Goal: Task Accomplishment & Management: Manage account settings

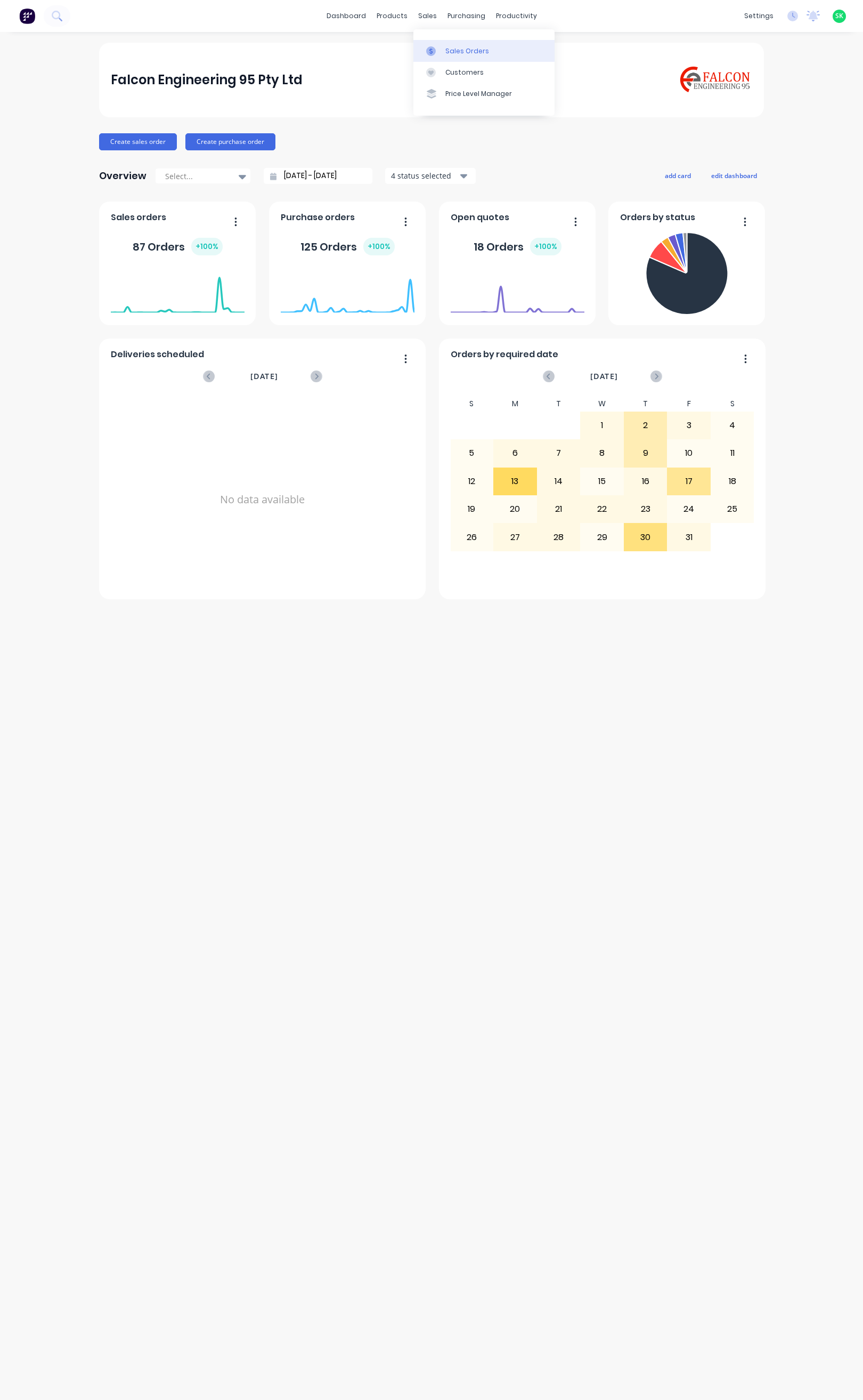
click at [441, 45] on link "Sales Orders" at bounding box center [484, 51] width 141 height 22
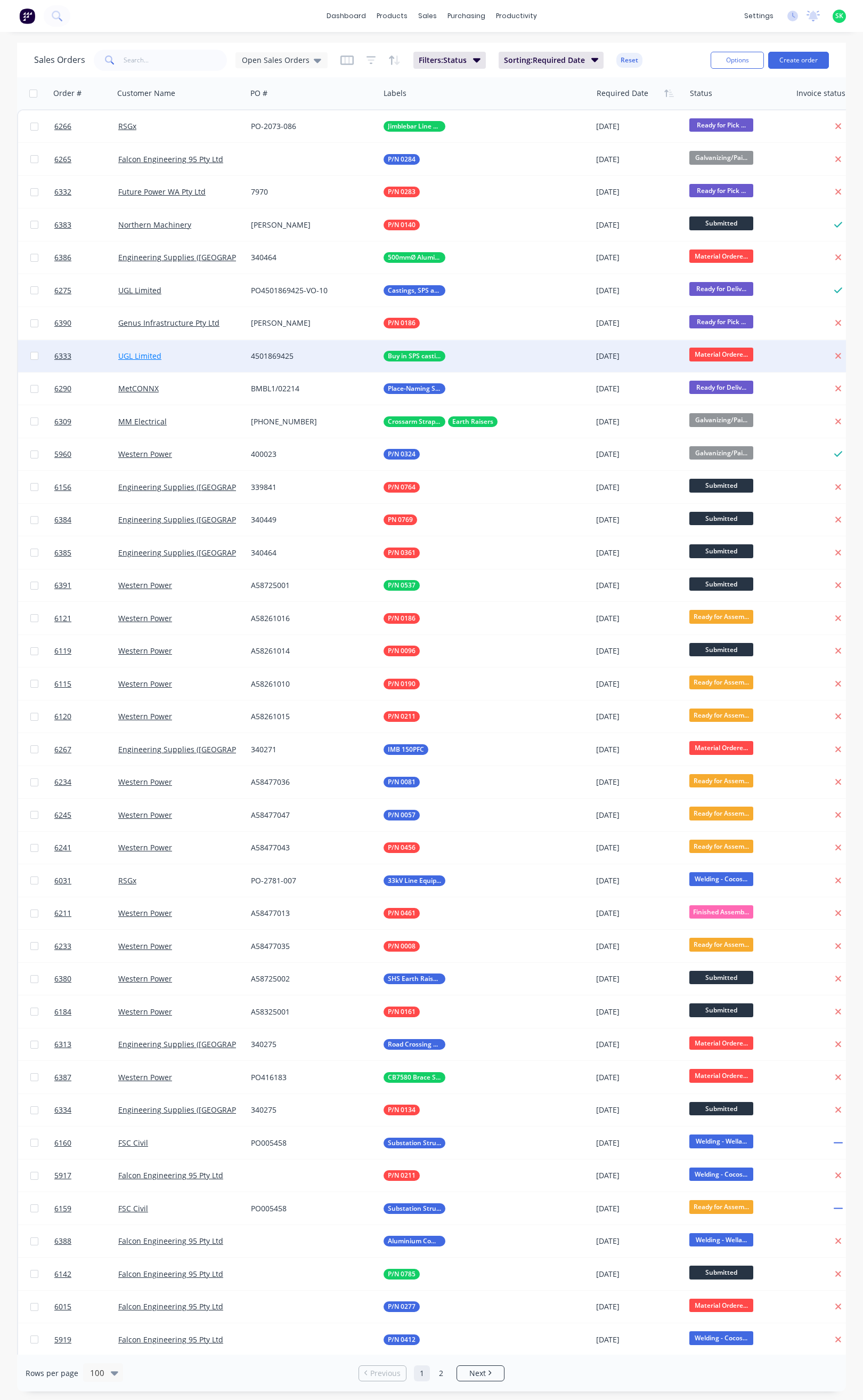
click at [123, 359] on link "UGL Limited" at bounding box center [140, 355] width 43 height 10
click at [61, 352] on span "6333" at bounding box center [62, 356] width 17 height 10
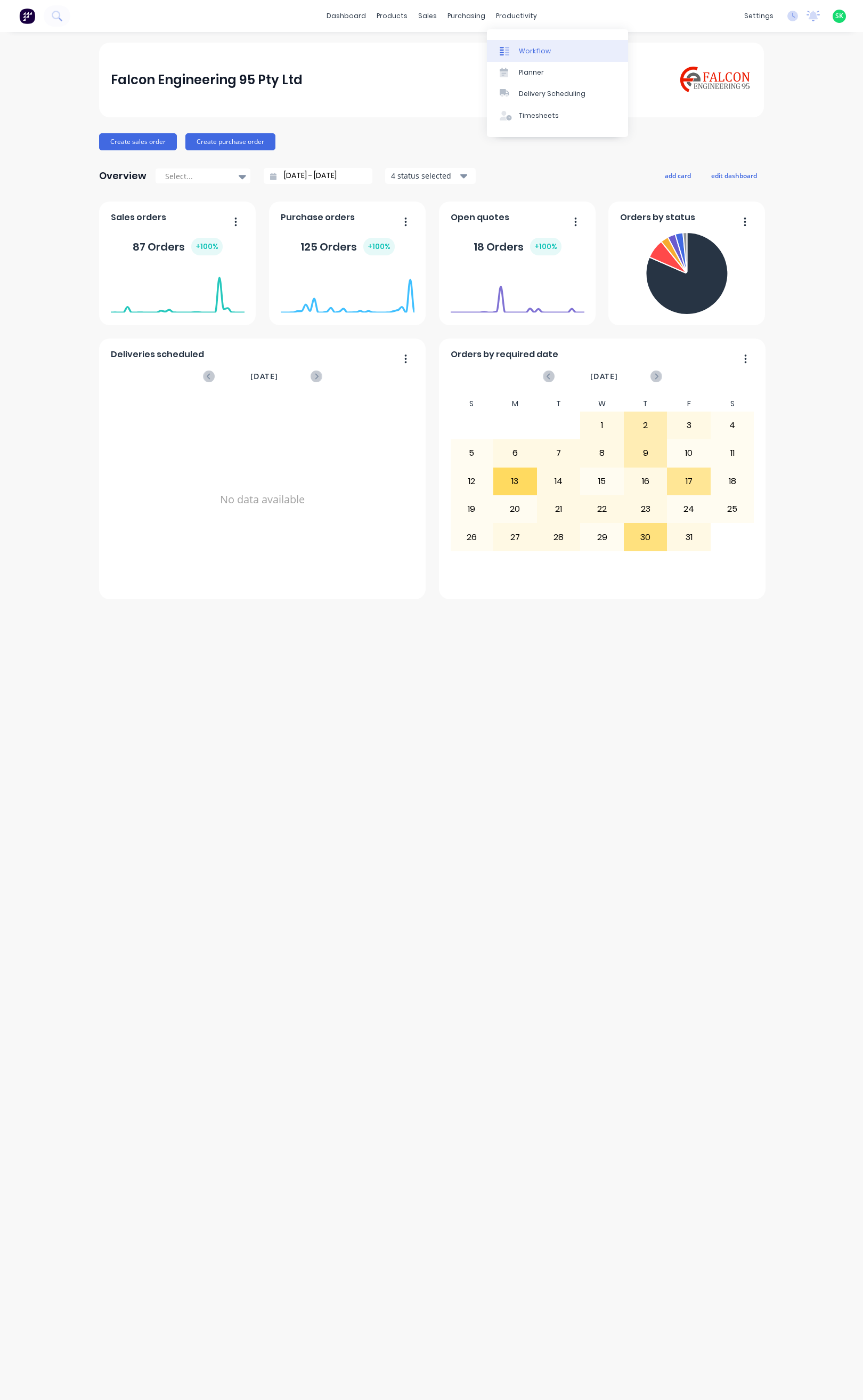
click at [533, 47] on div "Workflow" at bounding box center [535, 51] width 32 height 9
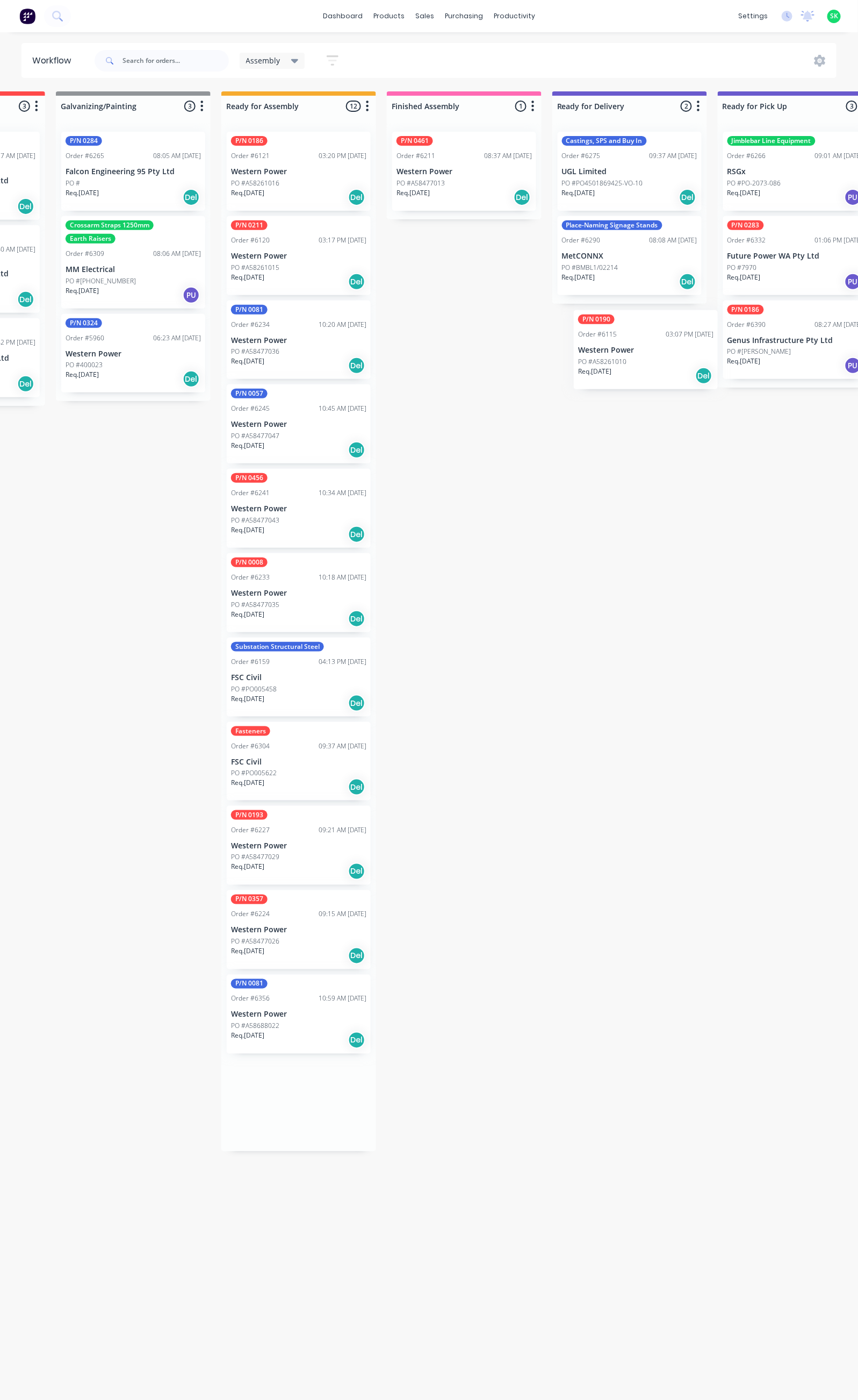
scroll to position [0, 301]
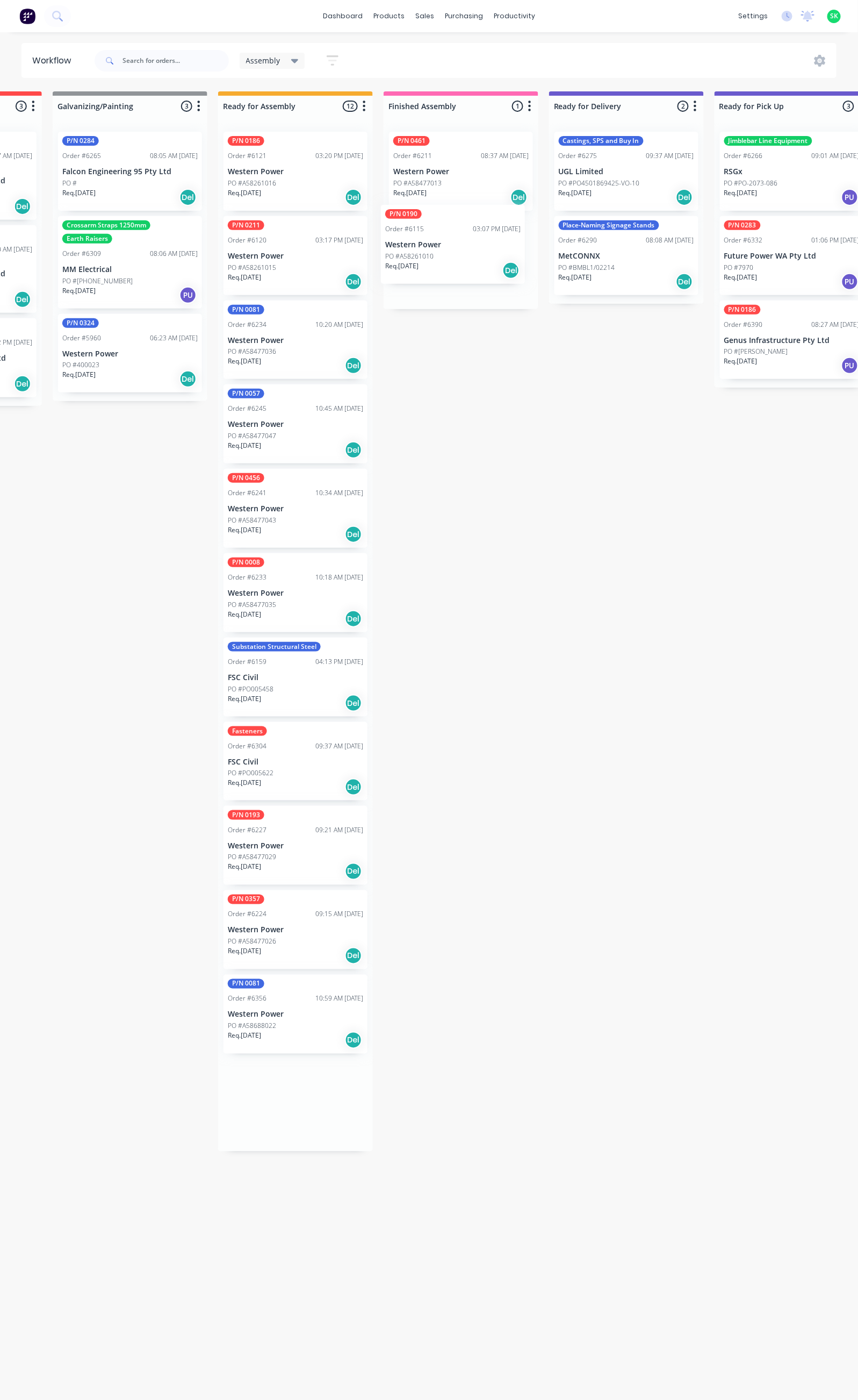
drag, startPoint x: 395, startPoint y: 245, endPoint x: 466, endPoint y: 239, distance: 71.3
click at [466, 239] on div "Submitted 69 Status colour #273444 hex #273444 Save Cancel Summaries Total orde…" at bounding box center [664, 741] width 1948 height 1299
click at [446, 260] on p "Western Power" at bounding box center [461, 256] width 136 height 9
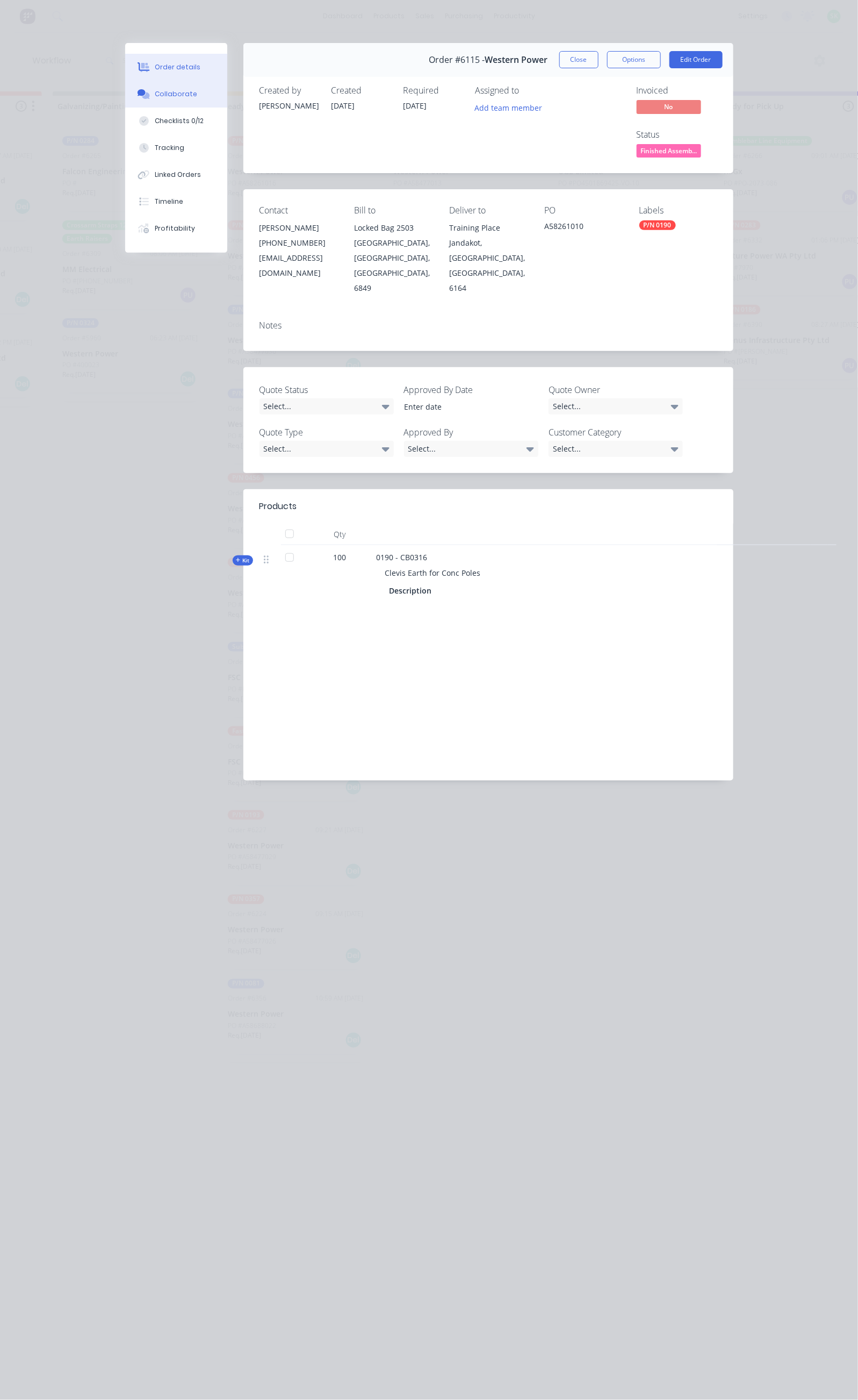
click at [155, 91] on div "Collaborate" at bounding box center [176, 94] width 42 height 9
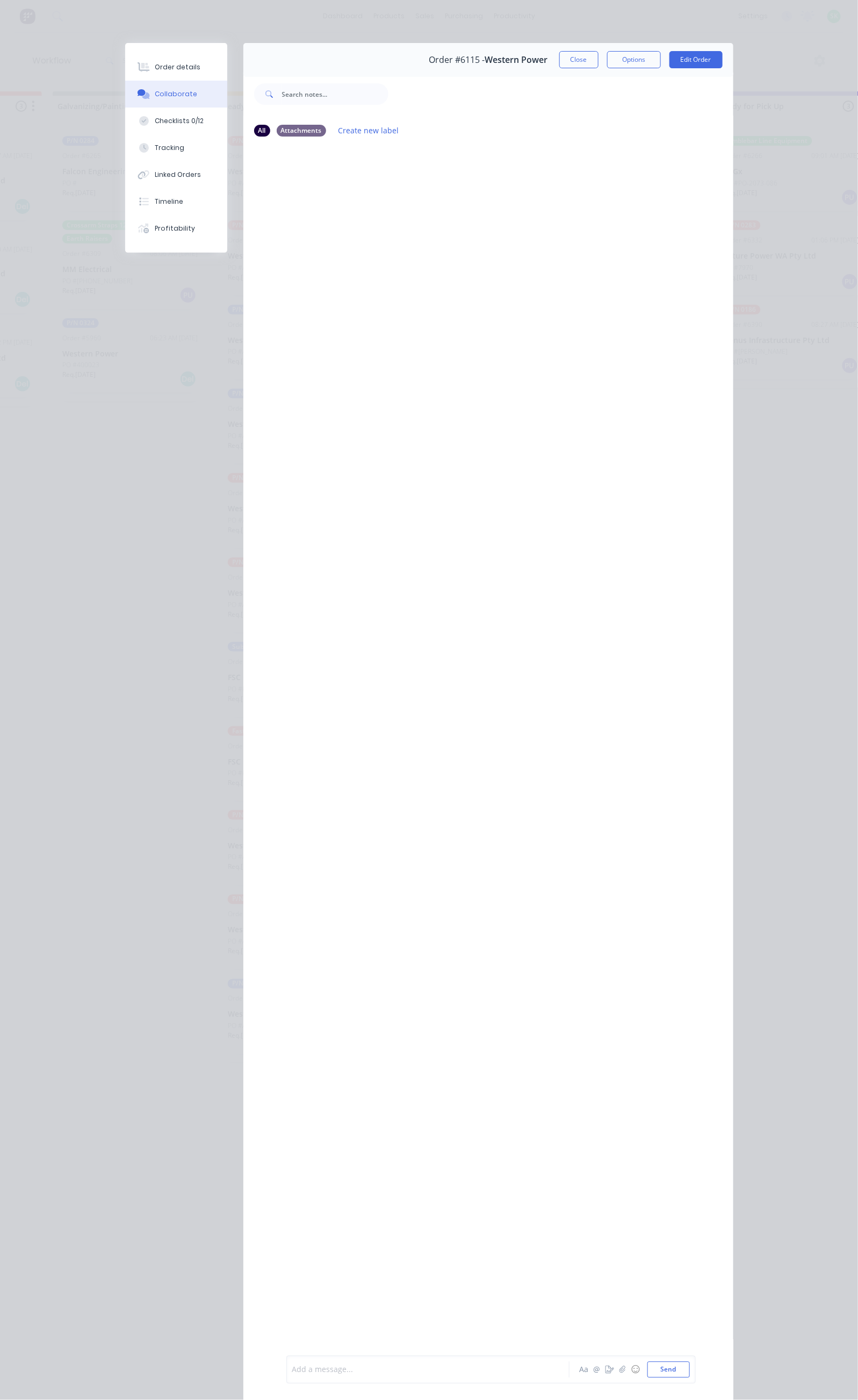
click at [293, 1364] on div at bounding box center [431, 1369] width 276 height 11
click at [690, 1365] on button "Send" at bounding box center [669, 1369] width 42 height 16
click at [125, 105] on button "Collaborate" at bounding box center [176, 94] width 102 height 27
click at [155, 122] on div "Checklists 0/12" at bounding box center [179, 121] width 49 height 9
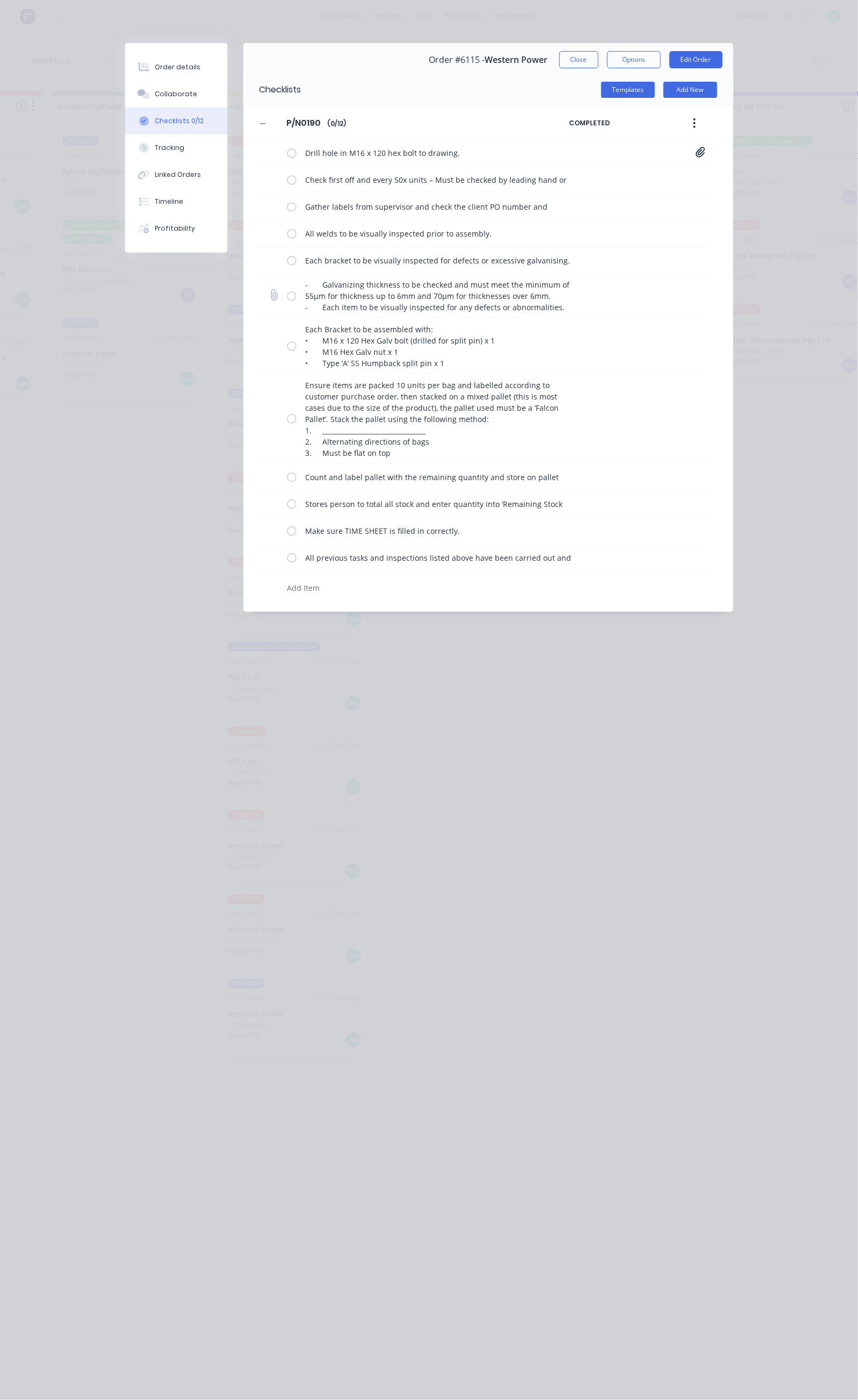
click at [287, 297] on label at bounding box center [292, 296] width 9 height 11
click at [0, 0] on input "checkbox" at bounding box center [0, 0] width 0 height 0
click at [287, 345] on label at bounding box center [292, 345] width 9 height 11
click at [0, 0] on input "checkbox" at bounding box center [0, 0] width 0 height 0
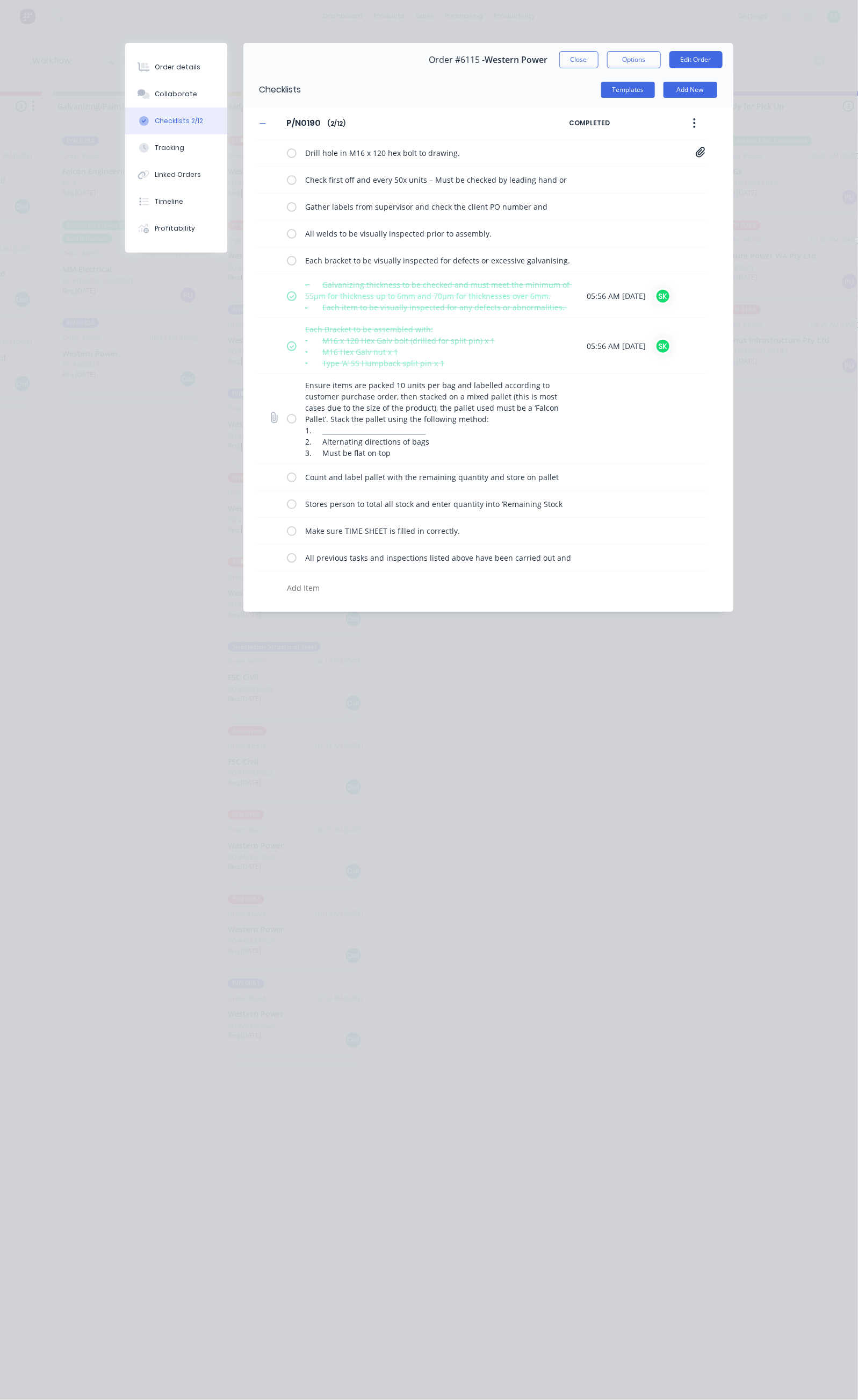
drag, startPoint x: 186, startPoint y: 420, endPoint x: 186, endPoint y: 429, distance: 9.0
click at [287, 424] on label at bounding box center [292, 418] width 9 height 11
click at [0, 0] on input "checkbox" at bounding box center [0, 0] width 0 height 0
drag, startPoint x: 186, startPoint y: 489, endPoint x: 186, endPoint y: 495, distance: 6.0
click at [287, 488] on div "Count and label pallet with the remaining quantity and store on pallet racking …" at bounding box center [437, 476] width 300 height 22
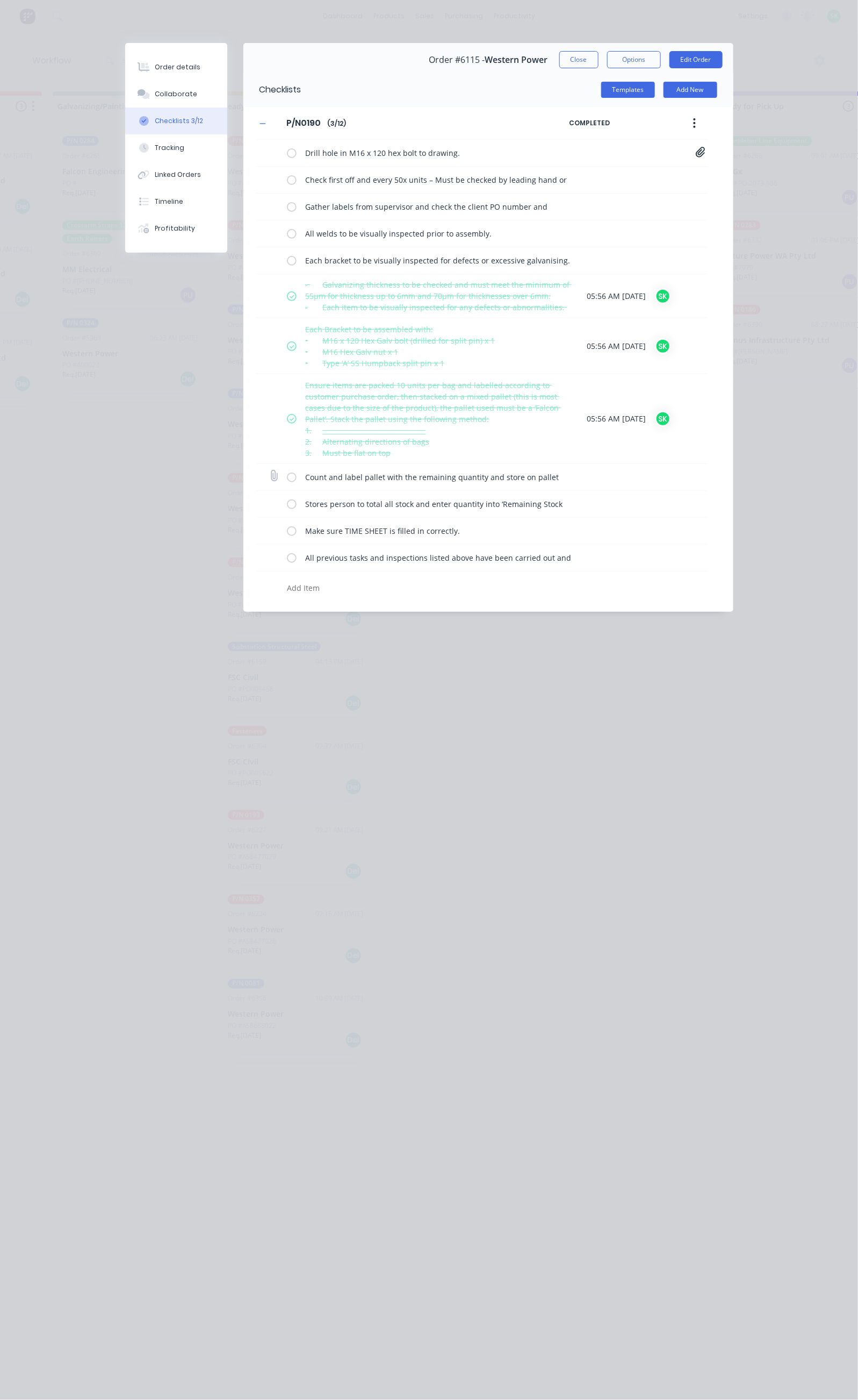
click at [287, 488] on div "Count and label pallet with the remaining quantity and store on pallet racking …" at bounding box center [437, 476] width 300 height 22
click at [287, 483] on label at bounding box center [292, 476] width 9 height 11
click at [0, 0] on input "checkbox" at bounding box center [0, 0] width 0 height 0
drag, startPoint x: 189, startPoint y: 508, endPoint x: 187, endPoint y: 518, distance: 10.2
click at [287, 513] on div "Stores person to total all stock and enter quantity into ‘Remaining Stock Level…" at bounding box center [437, 503] width 300 height 22
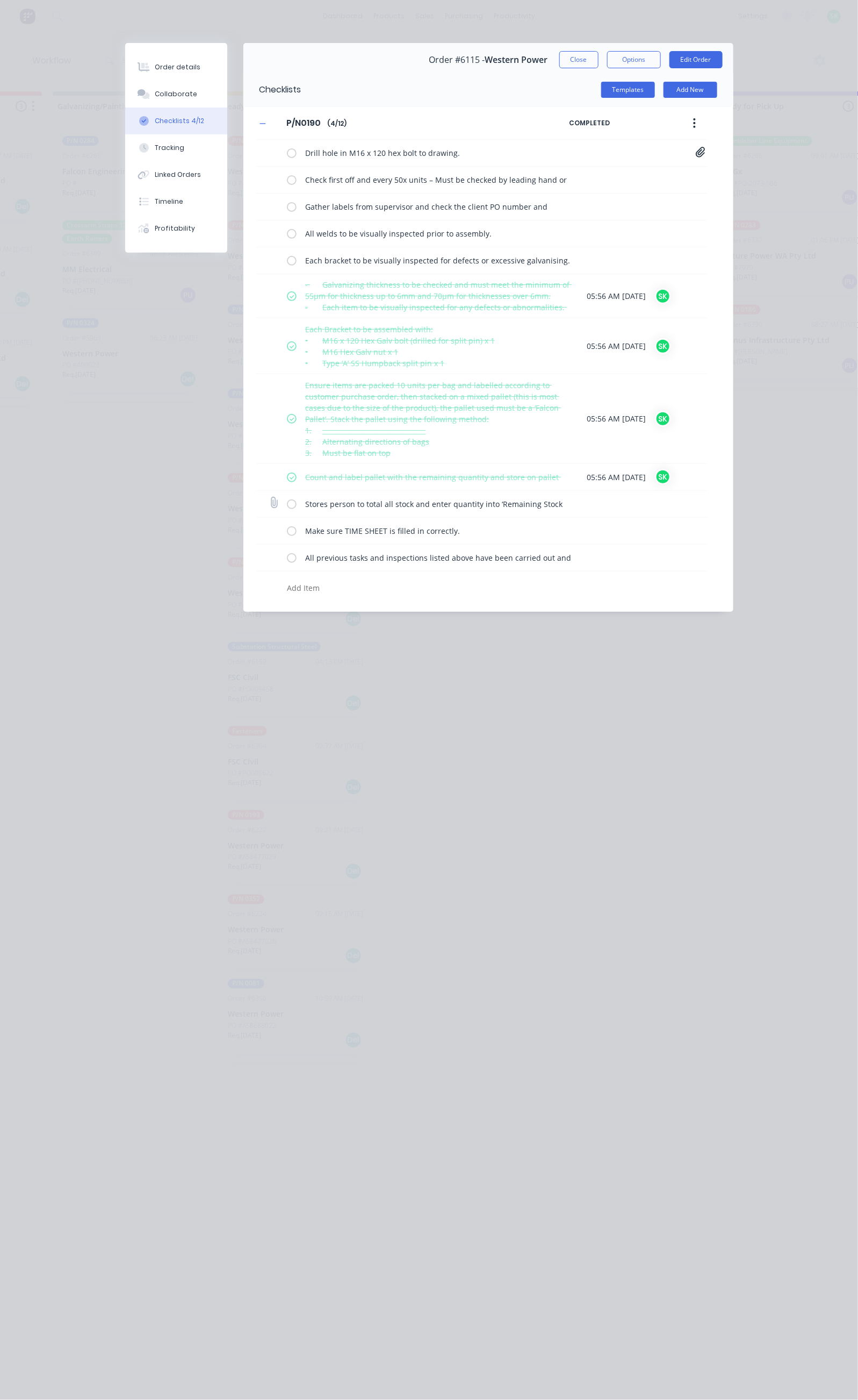
click at [287, 509] on label at bounding box center [292, 503] width 9 height 11
click at [0, 0] on input "checkbox" at bounding box center [0, 0] width 0 height 0
click at [287, 531] on label at bounding box center [292, 531] width 9 height 11
click at [0, 0] on input "checkbox" at bounding box center [0, 0] width 0 height 0
click at [287, 561] on label at bounding box center [292, 558] width 9 height 11
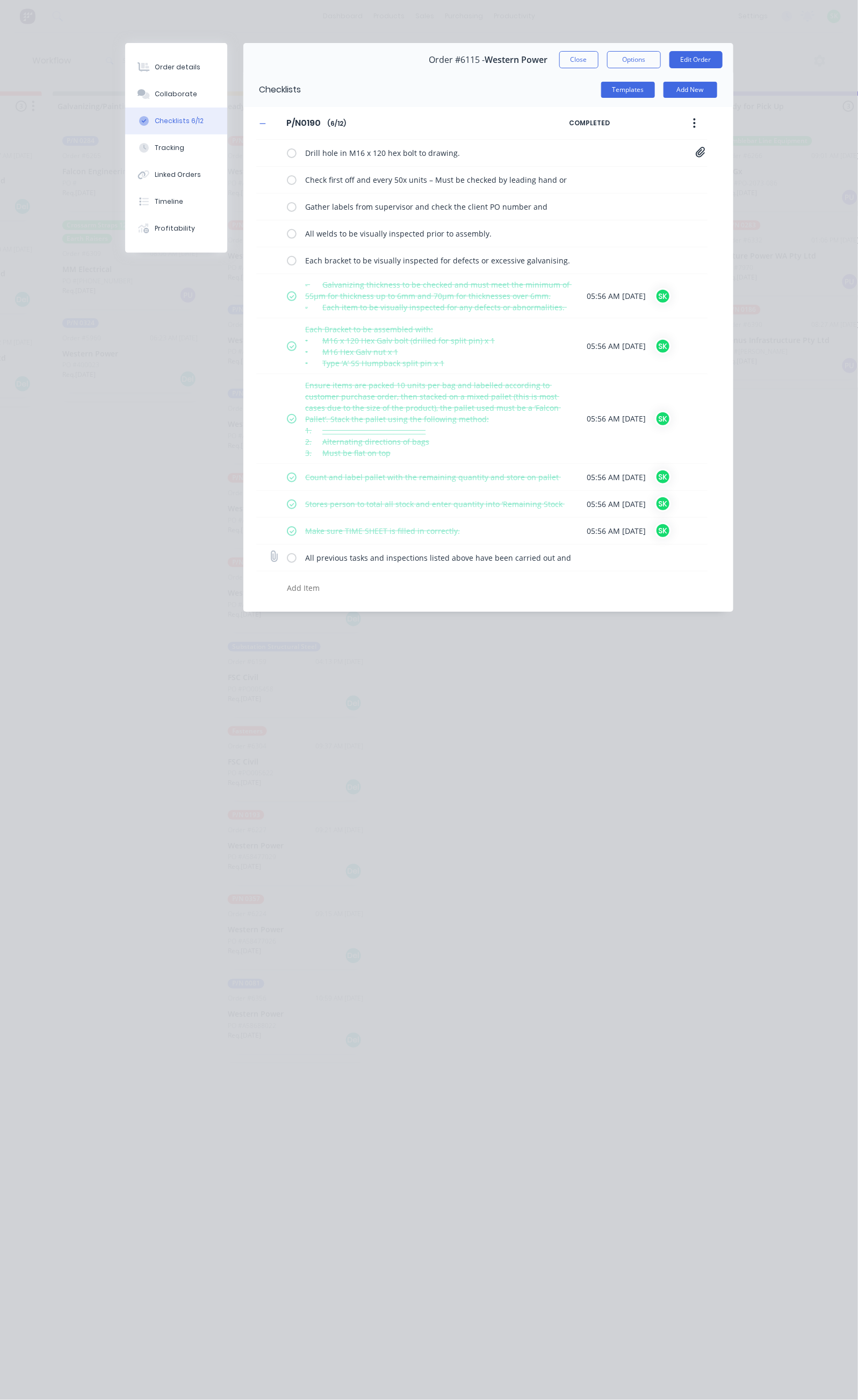
click at [0, 0] on input "checkbox" at bounding box center [0, 0] width 0 height 0
click at [598, 61] on button "Close" at bounding box center [578, 59] width 39 height 17
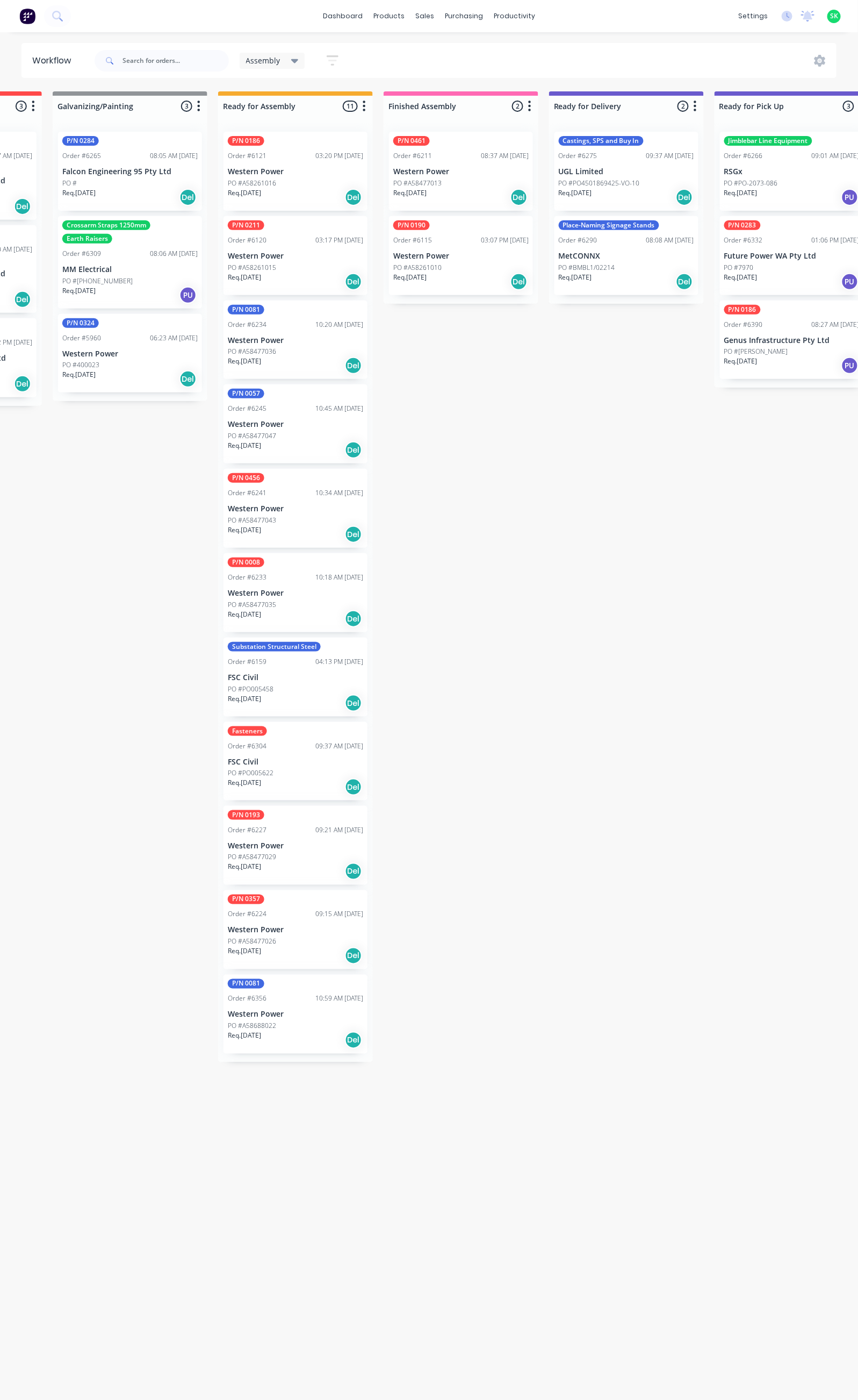
click at [282, 351] on div "PO #A58477036" at bounding box center [295, 351] width 136 height 9
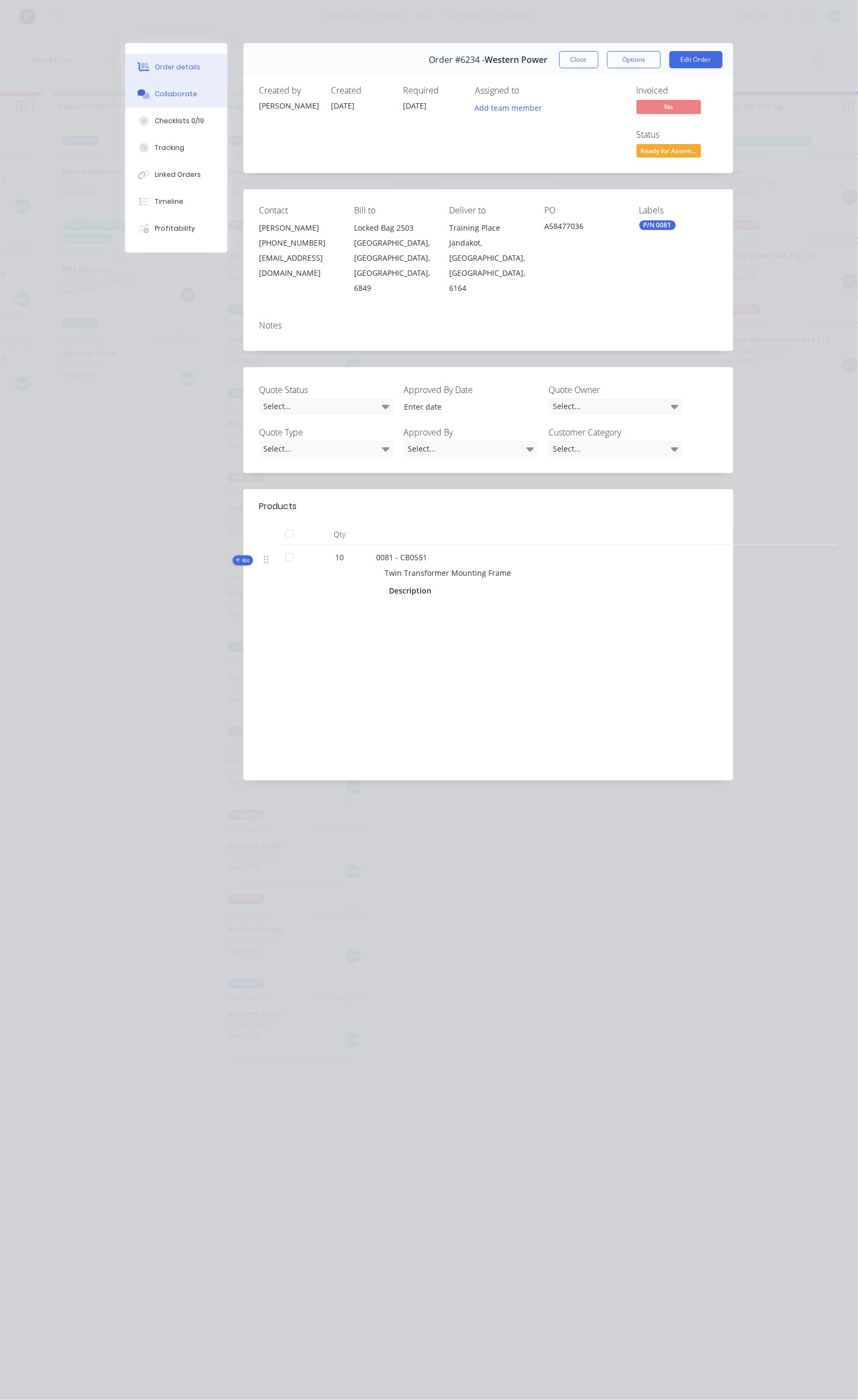
click at [125, 89] on button "Collaborate" at bounding box center [176, 94] width 102 height 27
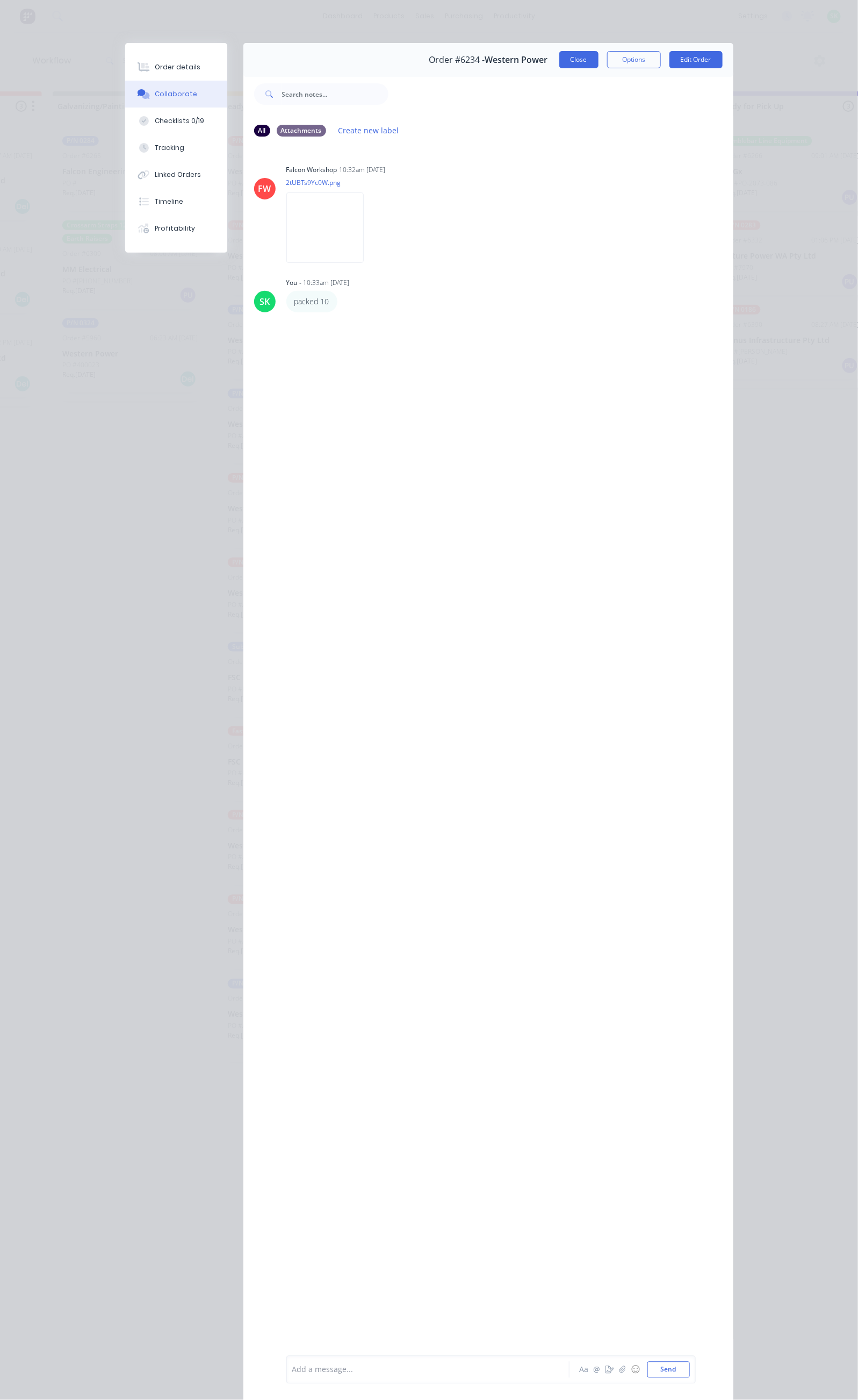
click at [598, 59] on button "Close" at bounding box center [578, 59] width 39 height 17
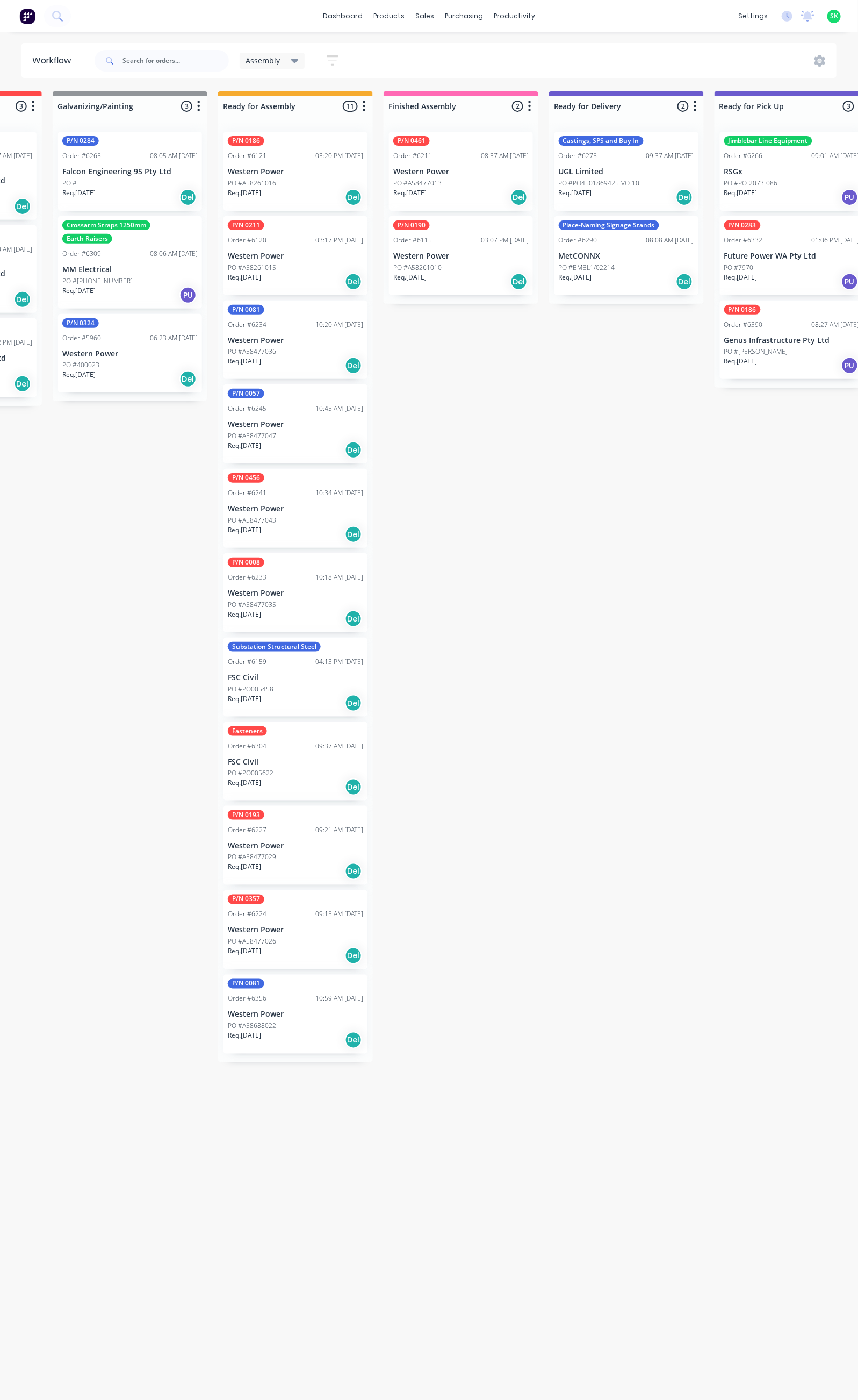
click at [290, 1021] on div "PO #A58688022" at bounding box center [295, 1026] width 136 height 9
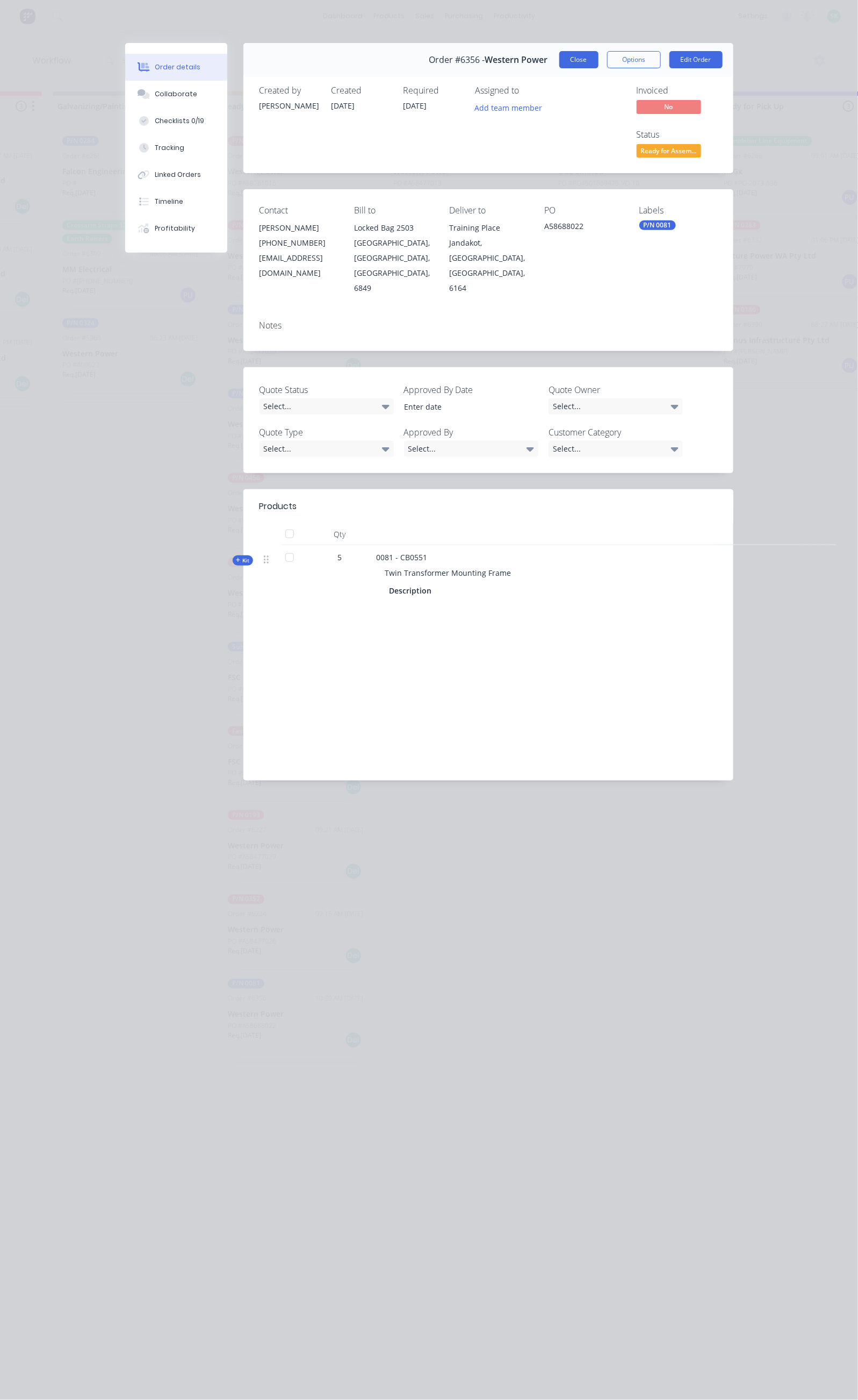
click at [598, 60] on button "Close" at bounding box center [578, 59] width 39 height 17
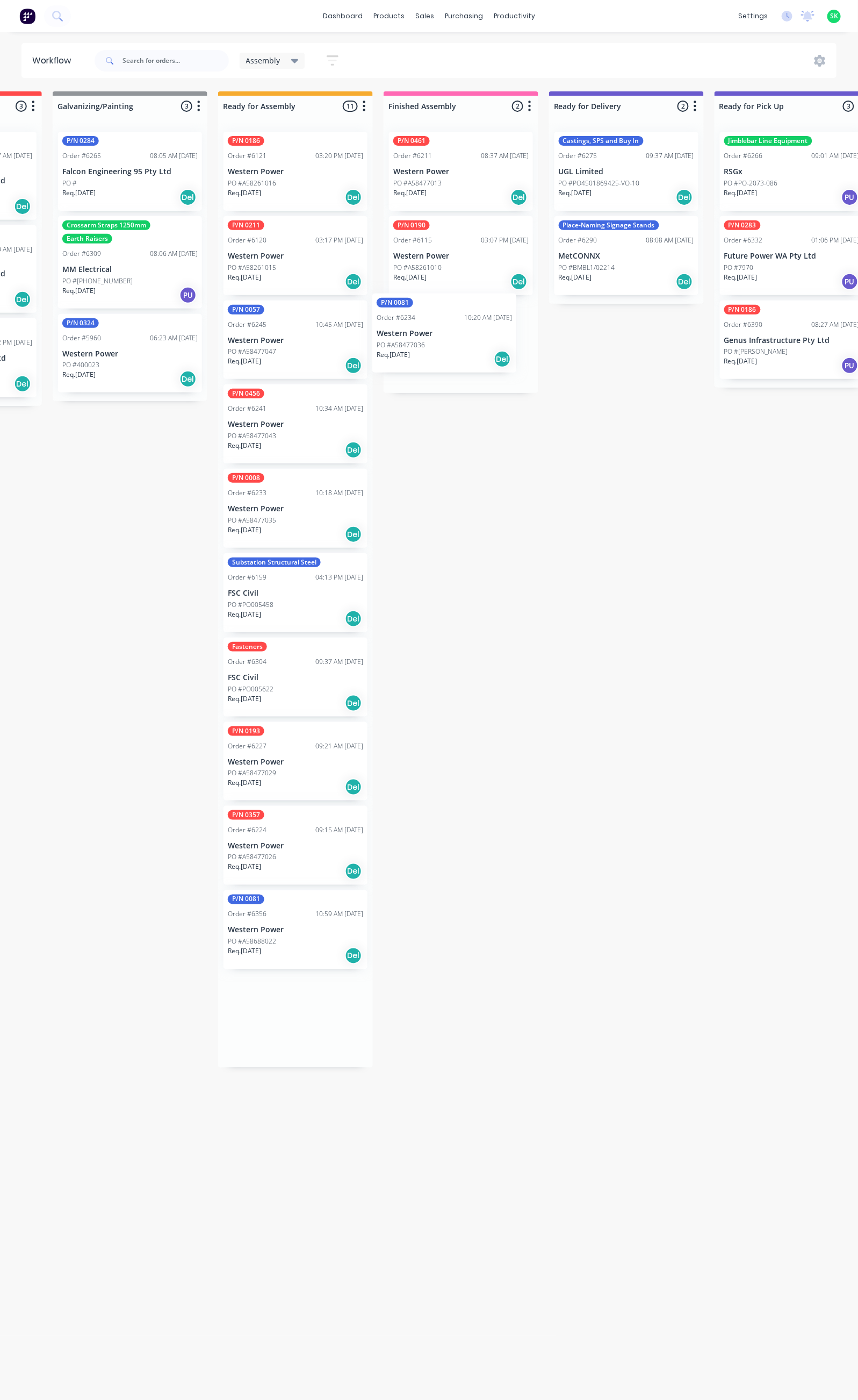
drag, startPoint x: 295, startPoint y: 357, endPoint x: 447, endPoint y: 348, distance: 152.3
click at [447, 348] on div "Submitted 69 Status colour #273444 hex #273444 Save Cancel Summaries Total orde…" at bounding box center [664, 741] width 1948 height 1299
click at [462, 336] on p "Western Power" at bounding box center [461, 341] width 136 height 9
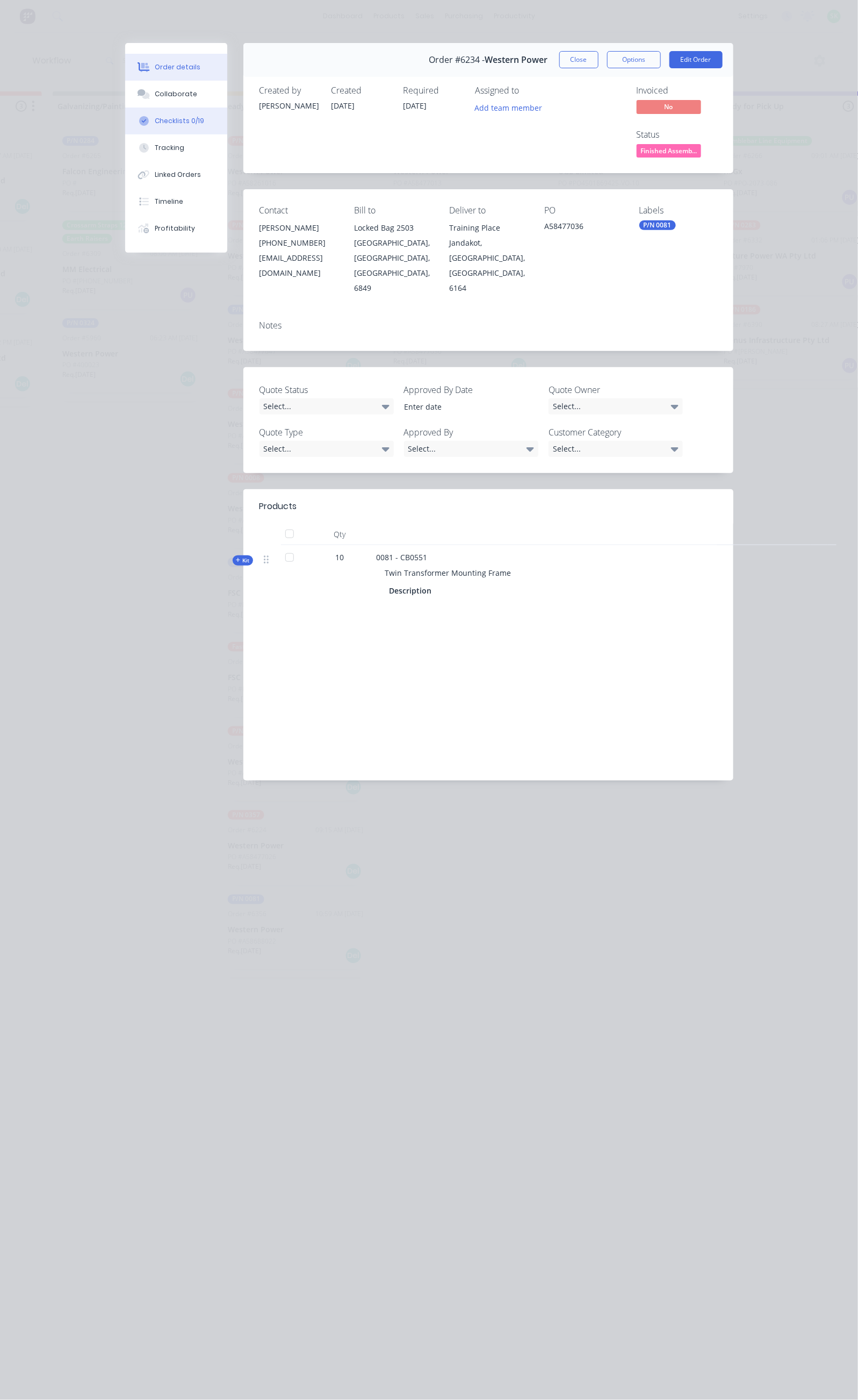
click at [155, 118] on div "Checklists 0/19" at bounding box center [180, 121] width 49 height 9
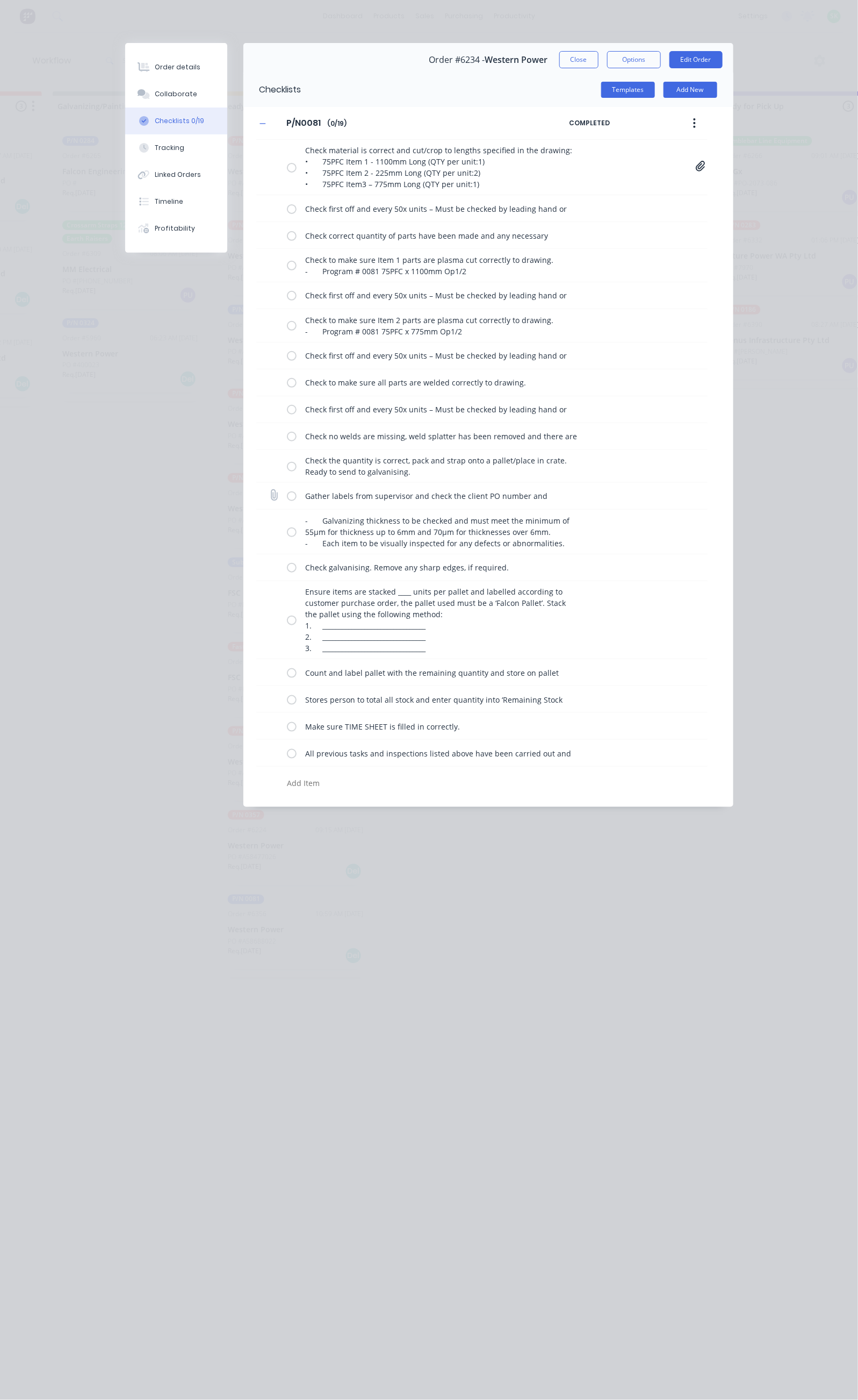
drag, startPoint x: 189, startPoint y: 496, endPoint x: 189, endPoint y: 507, distance: 11.0
click at [287, 496] on label at bounding box center [292, 495] width 9 height 11
click at [0, 0] on input "checkbox" at bounding box center [0, 0] width 0 height 0
drag, startPoint x: 190, startPoint y: 531, endPoint x: 190, endPoint y: 542, distance: 11.0
click at [287, 533] on label at bounding box center [292, 531] width 9 height 11
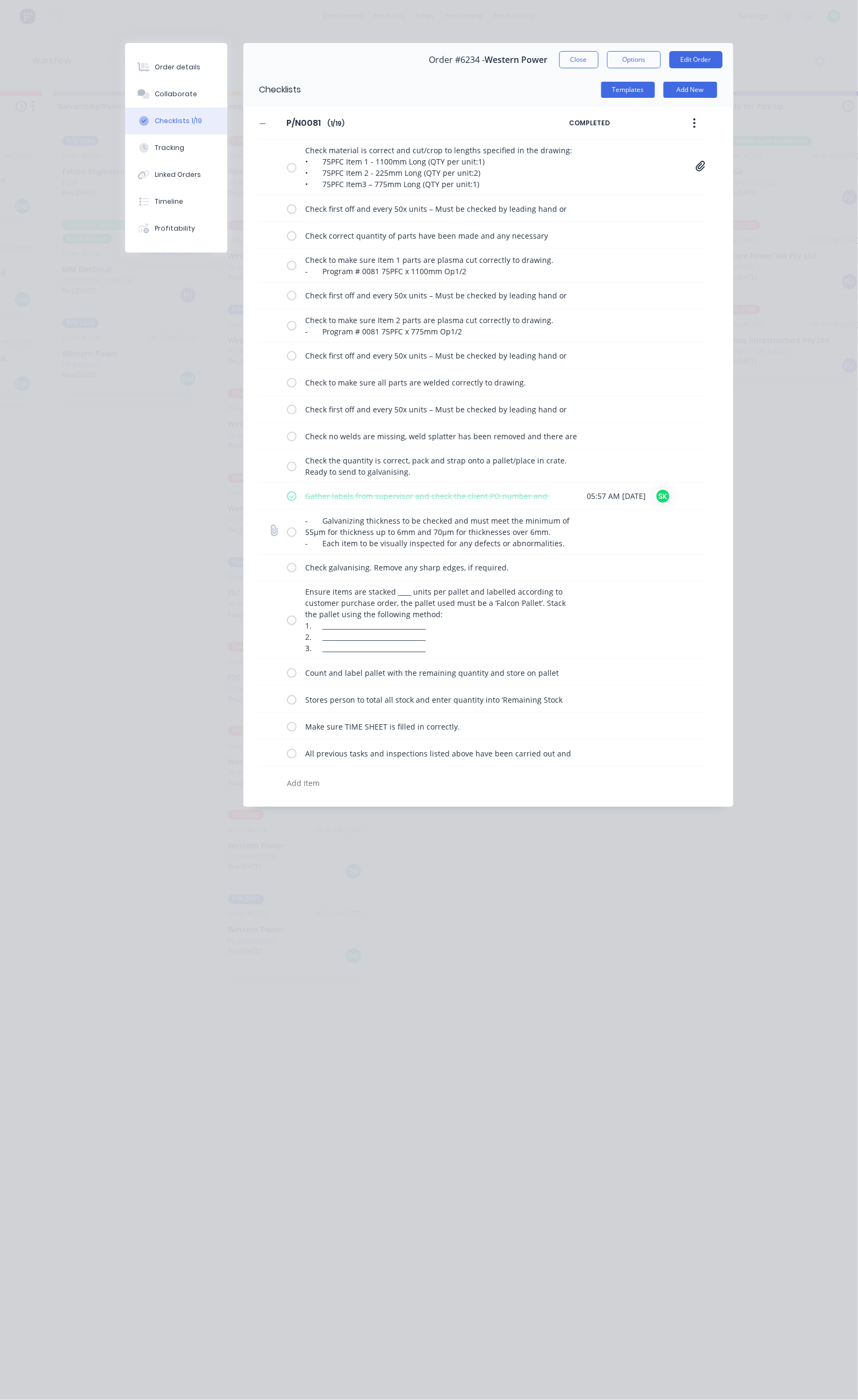
click at [0, 0] on input "checkbox" at bounding box center [0, 0] width 0 height 0
drag, startPoint x: 189, startPoint y: 568, endPoint x: 187, endPoint y: 592, distance: 24.1
click at [287, 568] on label at bounding box center [292, 567] width 9 height 11
click at [0, 0] on input "checkbox" at bounding box center [0, 0] width 0 height 0
click at [287, 631] on div "Ensure items are stacked ____ units per pallet and labelled according to custom…" at bounding box center [437, 620] width 300 height 78
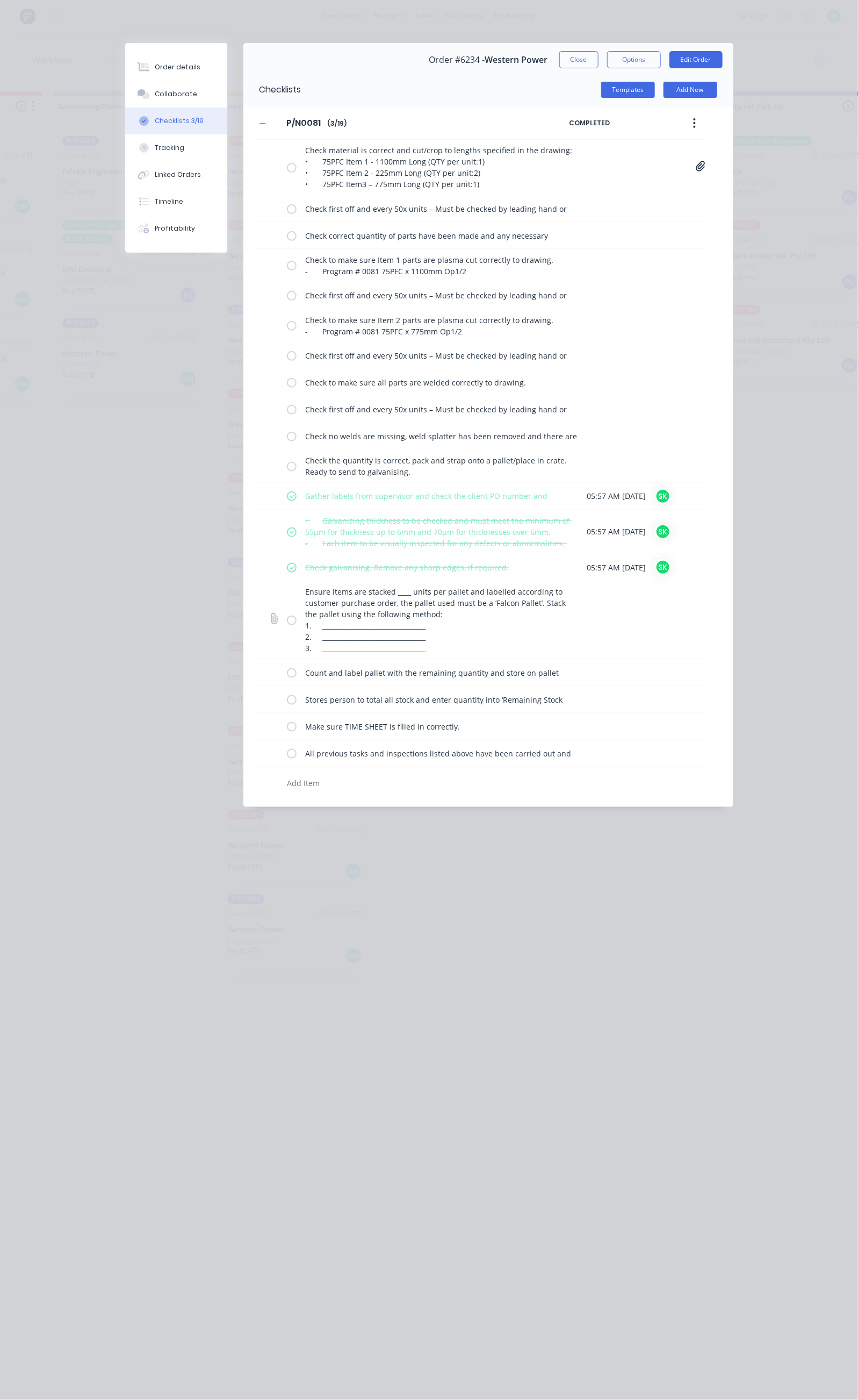
click at [287, 626] on label at bounding box center [292, 620] width 9 height 11
click at [0, 0] on input "checkbox" at bounding box center [0, 0] width 0 height 0
drag, startPoint x: 189, startPoint y: 680, endPoint x: 189, endPoint y: 689, distance: 9.0
click at [287, 678] on label at bounding box center [292, 672] width 9 height 11
click at [0, 0] on input "checkbox" at bounding box center [0, 0] width 0 height 0
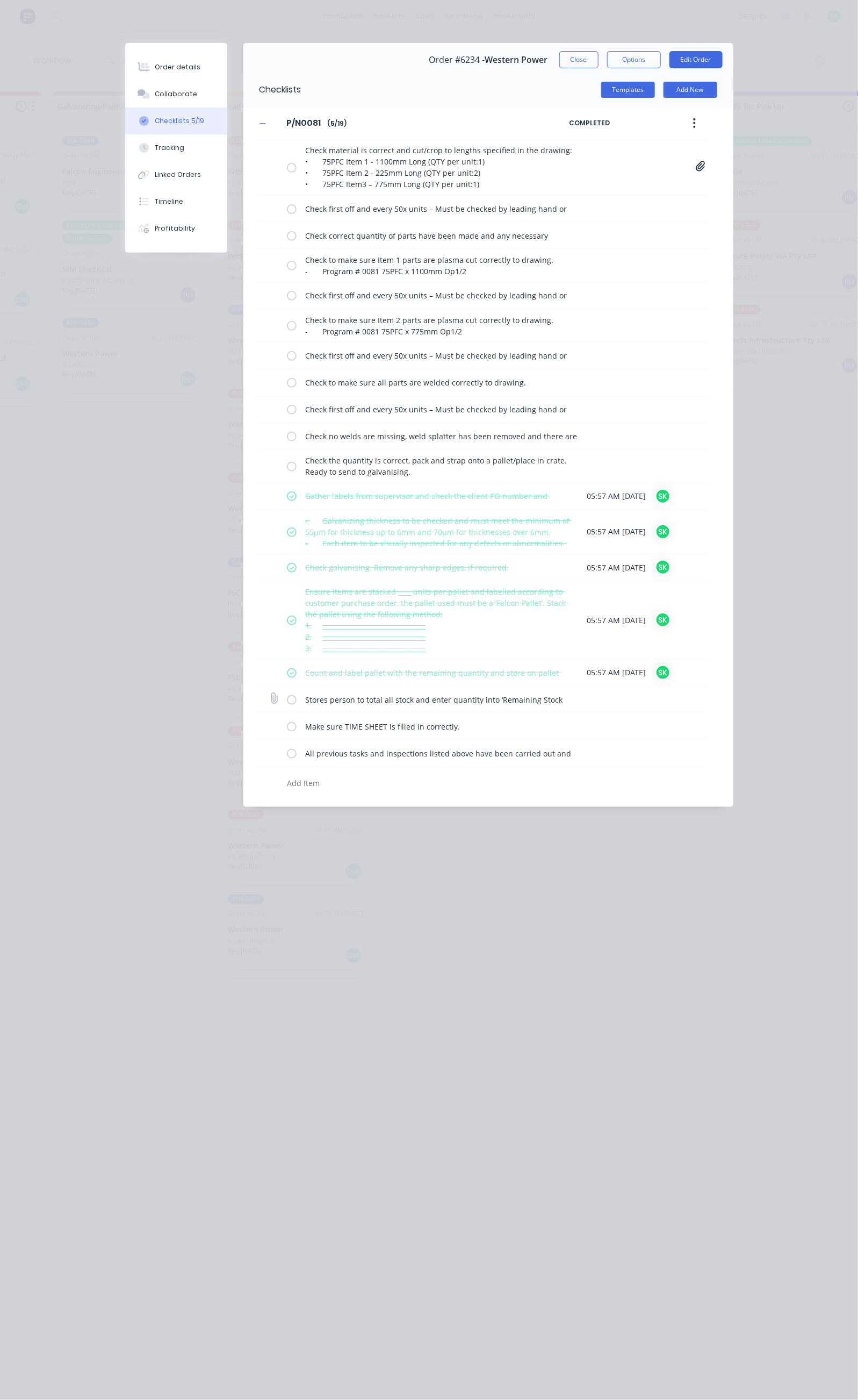
click at [287, 705] on label at bounding box center [292, 699] width 9 height 11
click at [0, 0] on input "checkbox" at bounding box center [0, 0] width 0 height 0
click at [287, 730] on label at bounding box center [292, 726] width 9 height 11
click at [0, 0] on input "checkbox" at bounding box center [0, 0] width 0 height 0
click at [287, 756] on label at bounding box center [292, 753] width 9 height 11
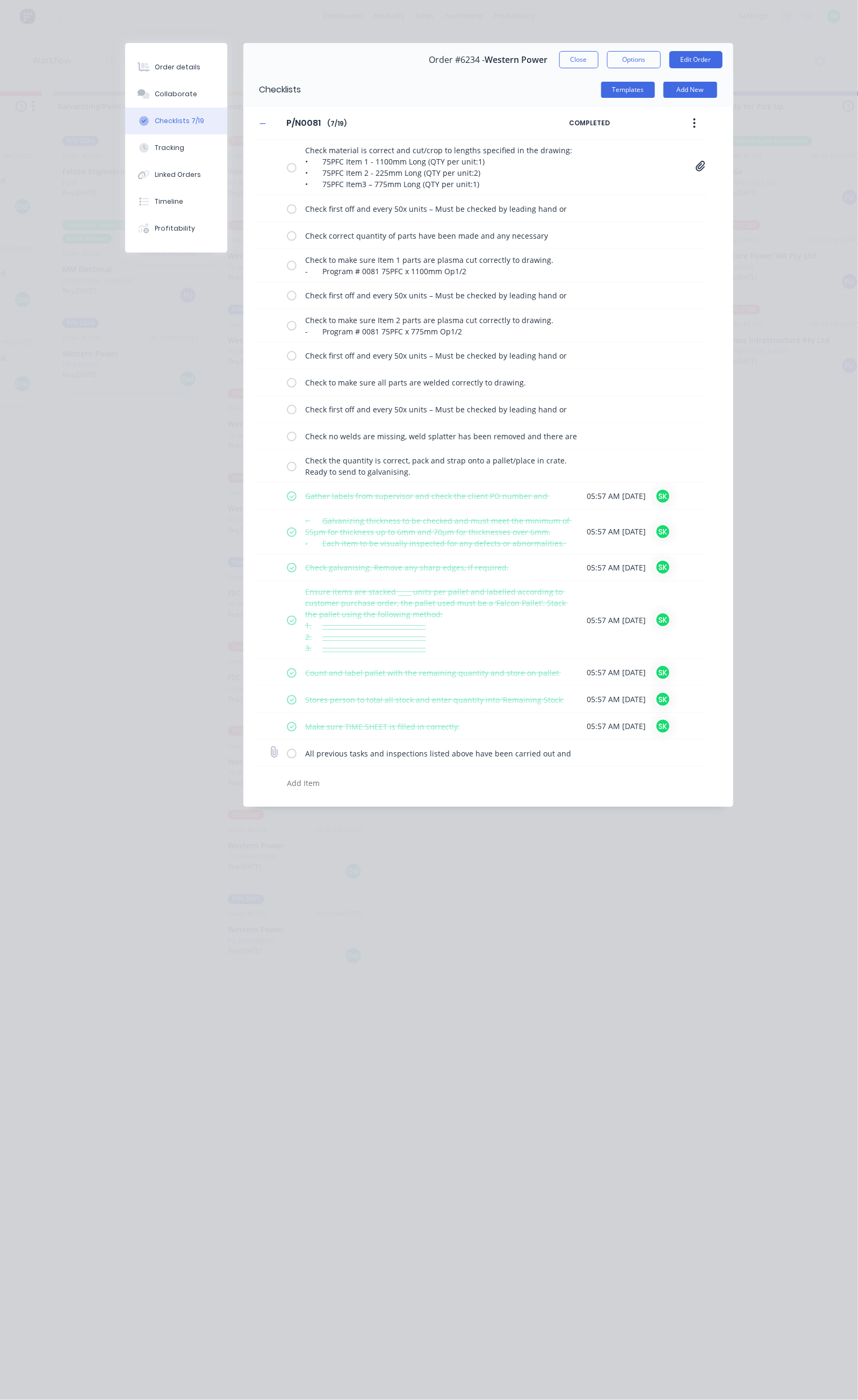
click at [0, 0] on input "checkbox" at bounding box center [0, 0] width 0 height 0
type textarea "x"
click at [598, 65] on button "Close" at bounding box center [578, 59] width 39 height 17
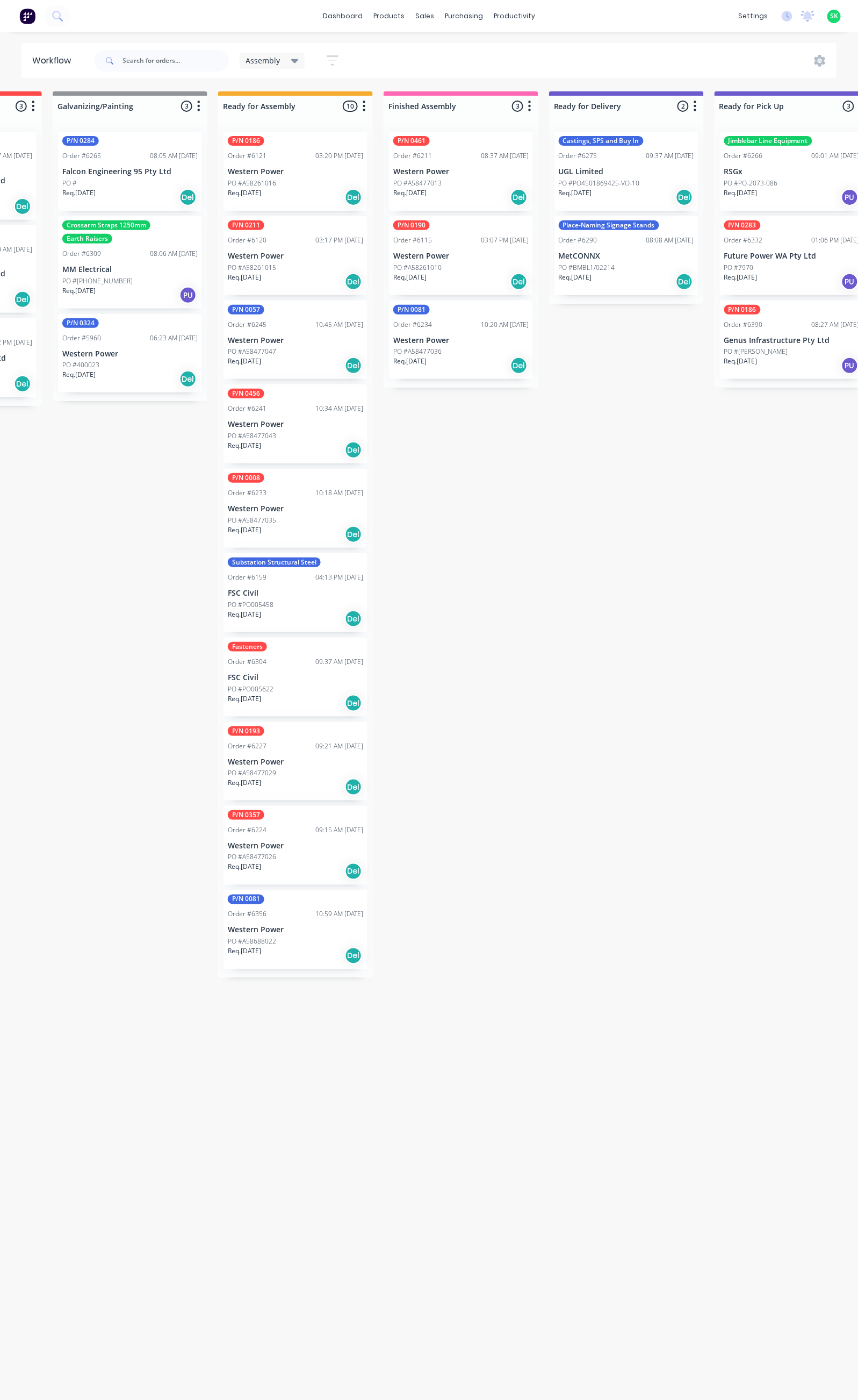
click at [446, 345] on p "Western Power" at bounding box center [461, 341] width 136 height 9
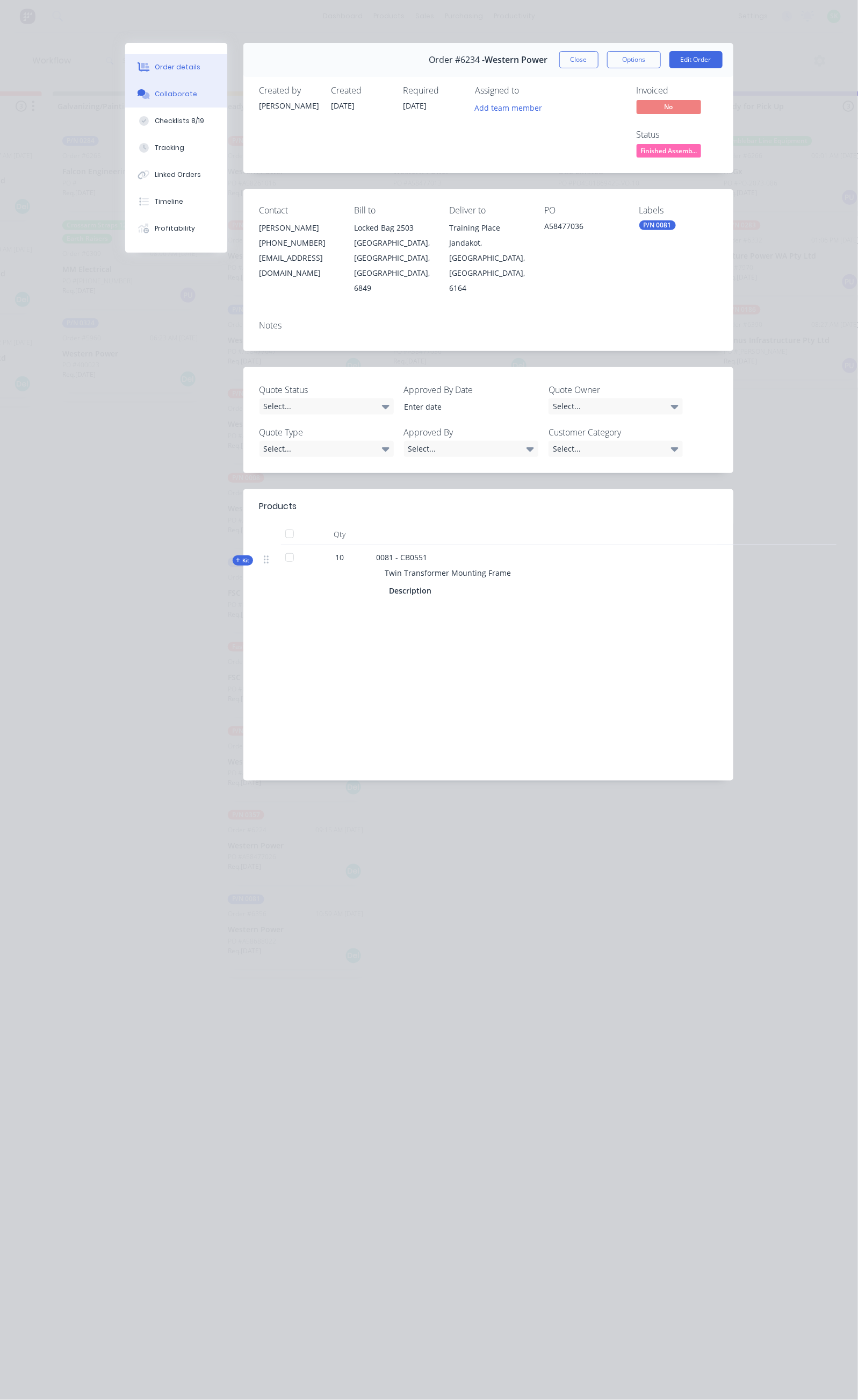
click at [125, 97] on button "Collaborate" at bounding box center [176, 94] width 102 height 27
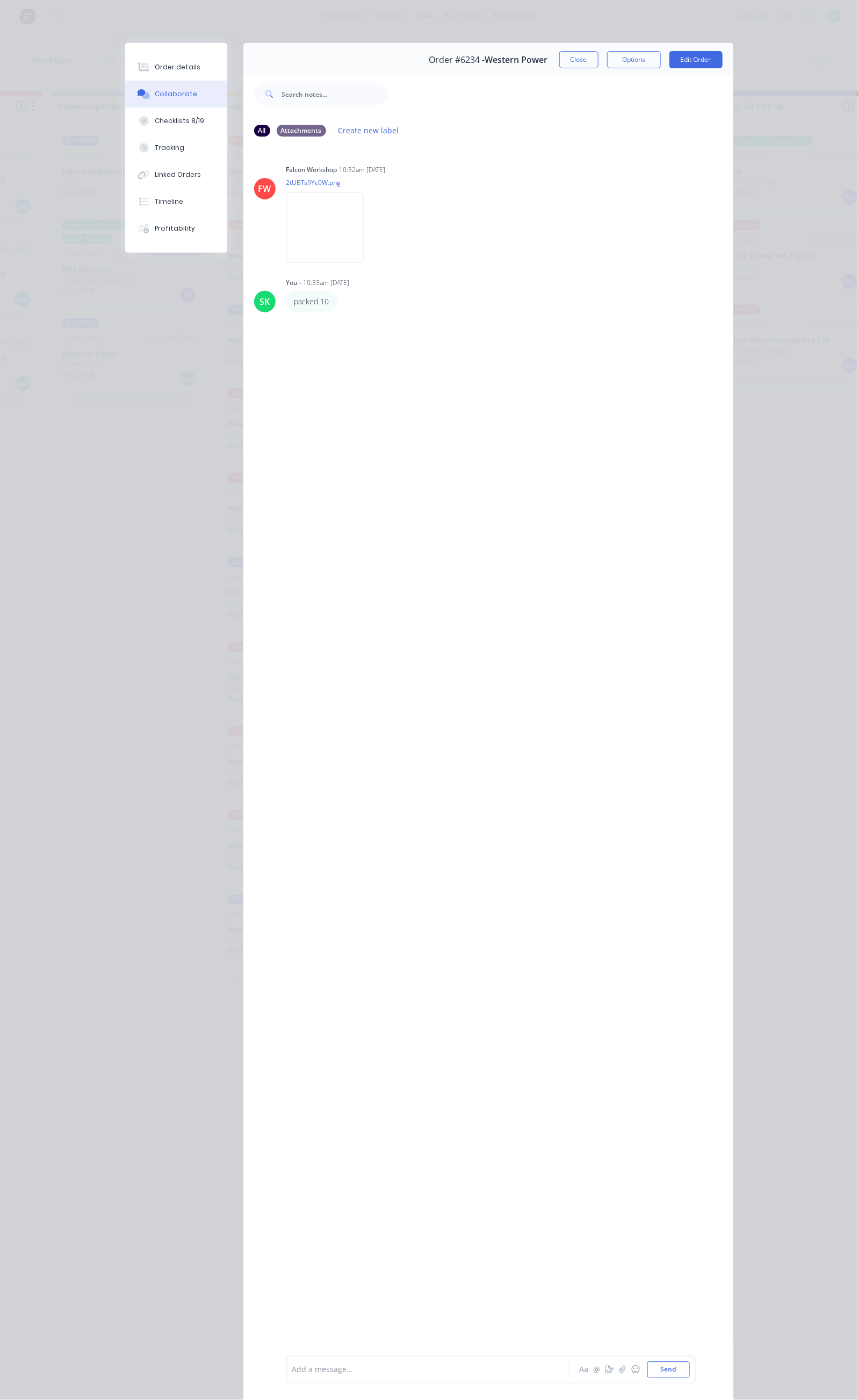
click at [292, 1362] on div "Add a message..." at bounding box center [430, 1369] width 277 height 16
click at [598, 56] on button "Close" at bounding box center [578, 59] width 39 height 17
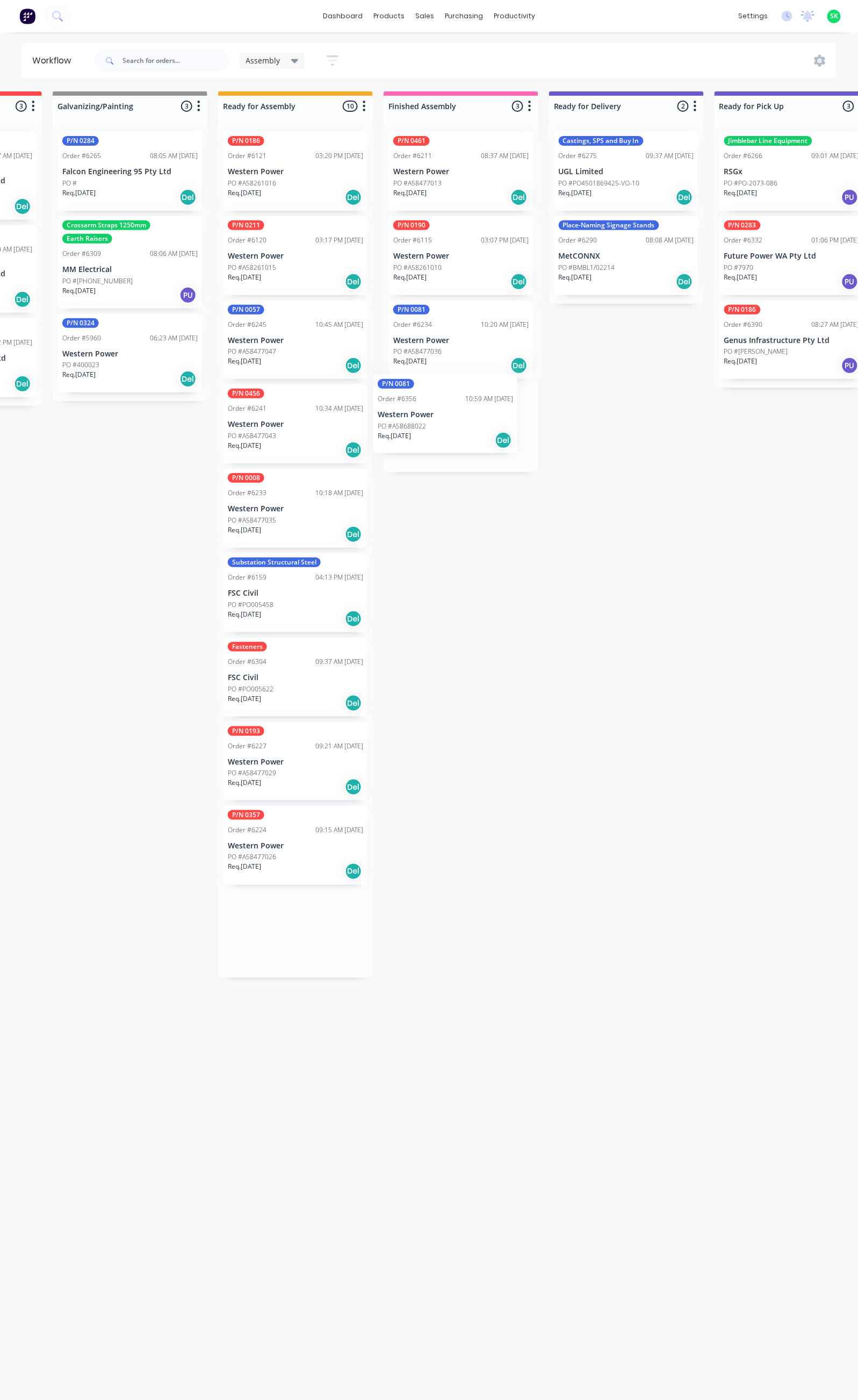
drag, startPoint x: 304, startPoint y: 927, endPoint x: 466, endPoint y: 401, distance: 550.4
click at [466, 401] on div "Submitted 69 Status colour #273444 hex #273444 Save Cancel Summaries Total orde…" at bounding box center [664, 741] width 1948 height 1299
click at [458, 421] on p "Western Power" at bounding box center [461, 425] width 136 height 9
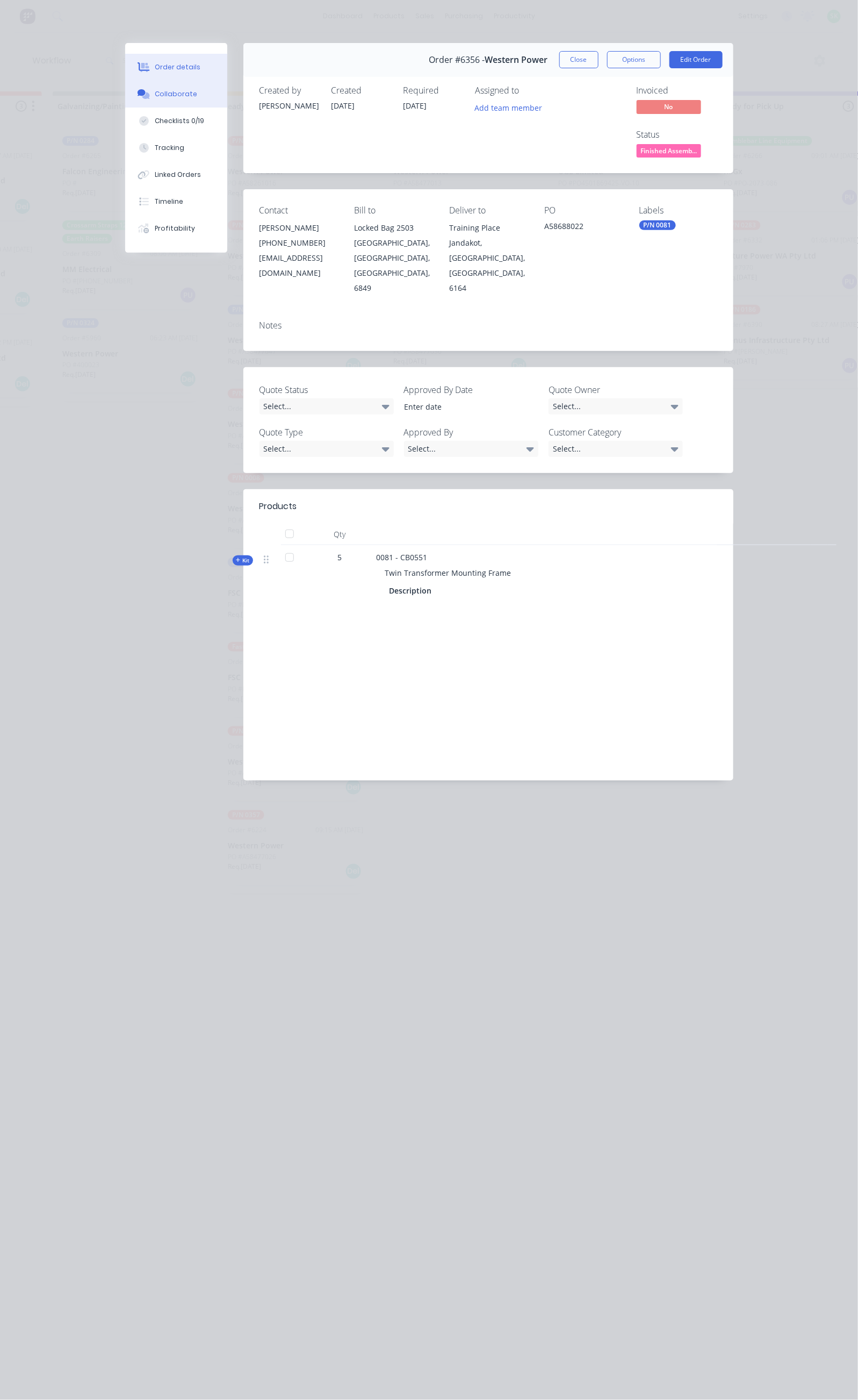
click at [155, 98] on div "Collaborate" at bounding box center [176, 94] width 42 height 9
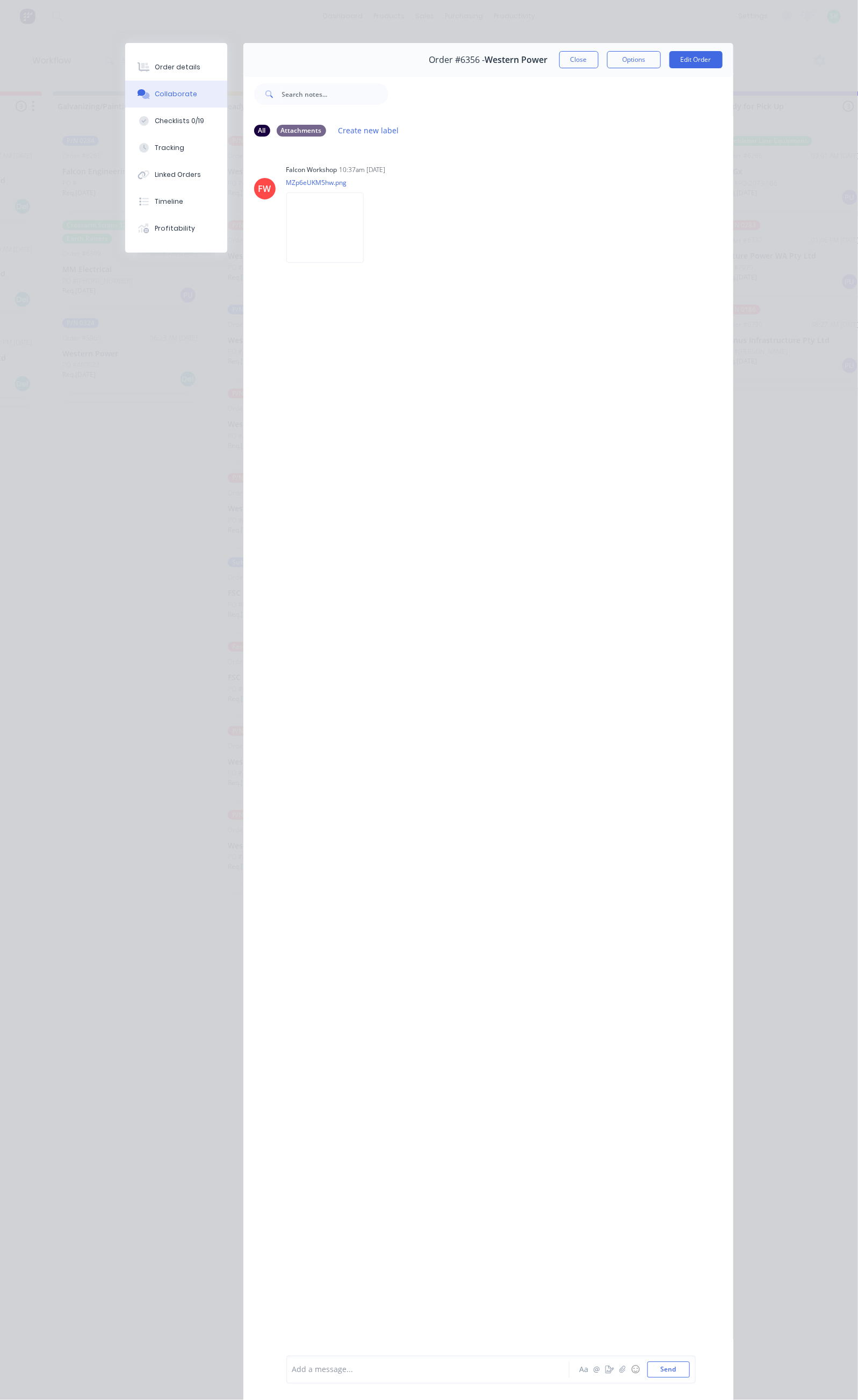
click at [293, 1364] on div at bounding box center [431, 1369] width 276 height 11
click at [598, 62] on button "Close" at bounding box center [578, 59] width 39 height 17
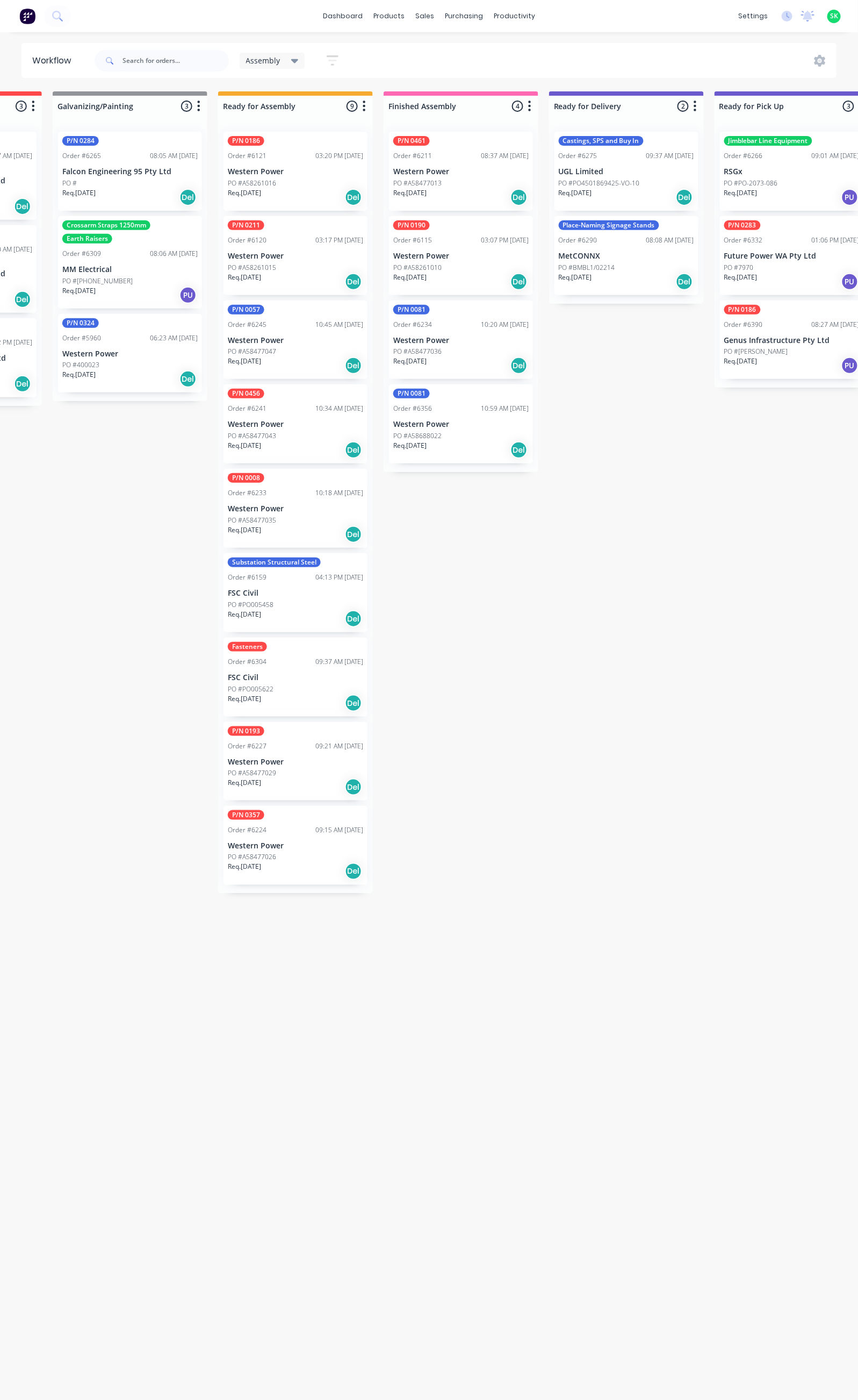
click at [460, 256] on p "Western Power" at bounding box center [461, 256] width 136 height 9
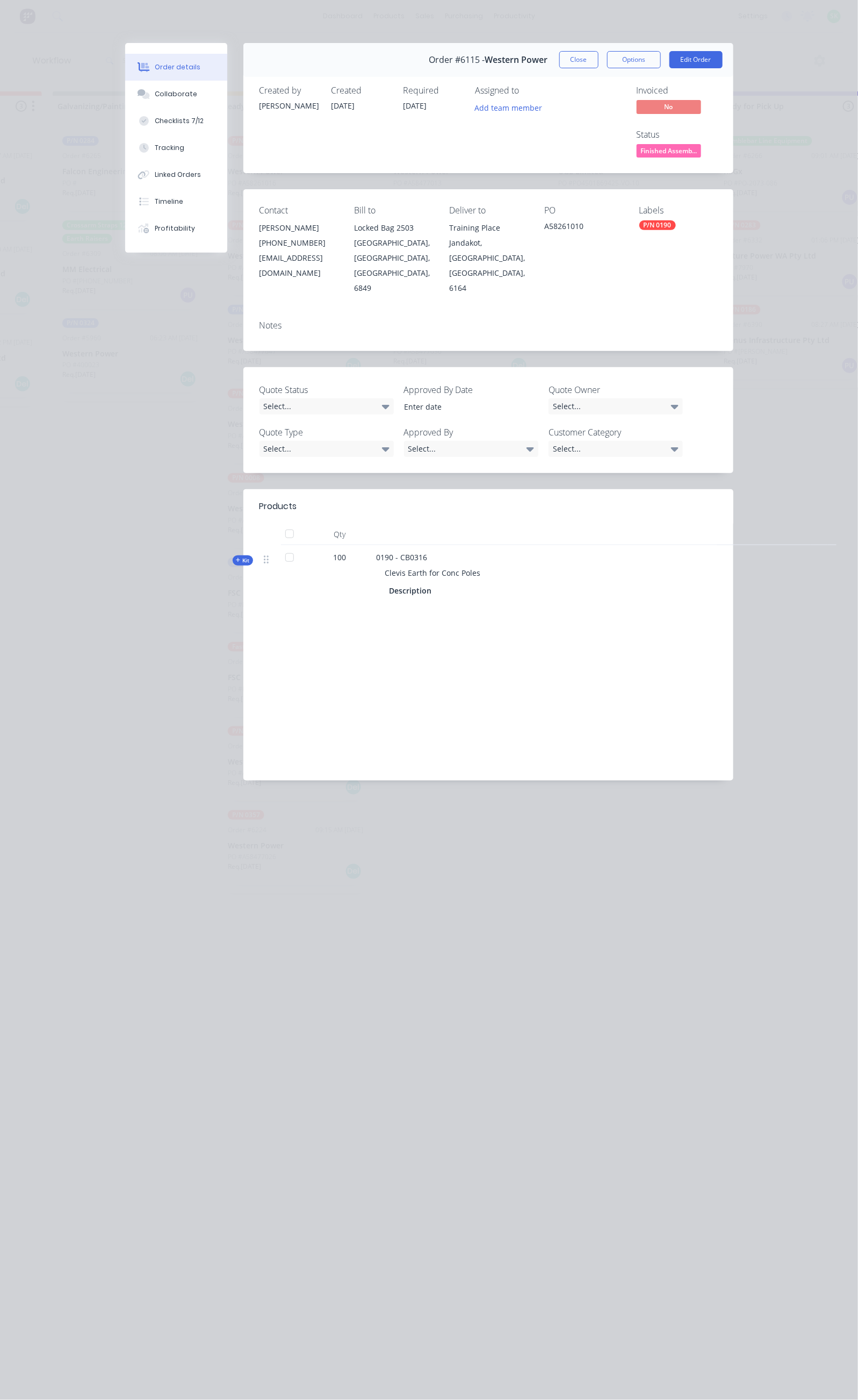
drag, startPoint x: 389, startPoint y: 499, endPoint x: 279, endPoint y: 505, distance: 110.2
click at [376, 563] on div "Clevis Earth for Conc Poles" at bounding box center [587, 573] width 421 height 20
copy span "Clevis Earth for Conc Poles"
drag, startPoint x: 350, startPoint y: 479, endPoint x: 295, endPoint y: 484, distance: 55.2
click at [372, 545] on div "0190 - CB0316 Clevis Earth for Conc Poles Description" at bounding box center [587, 575] width 430 height 60
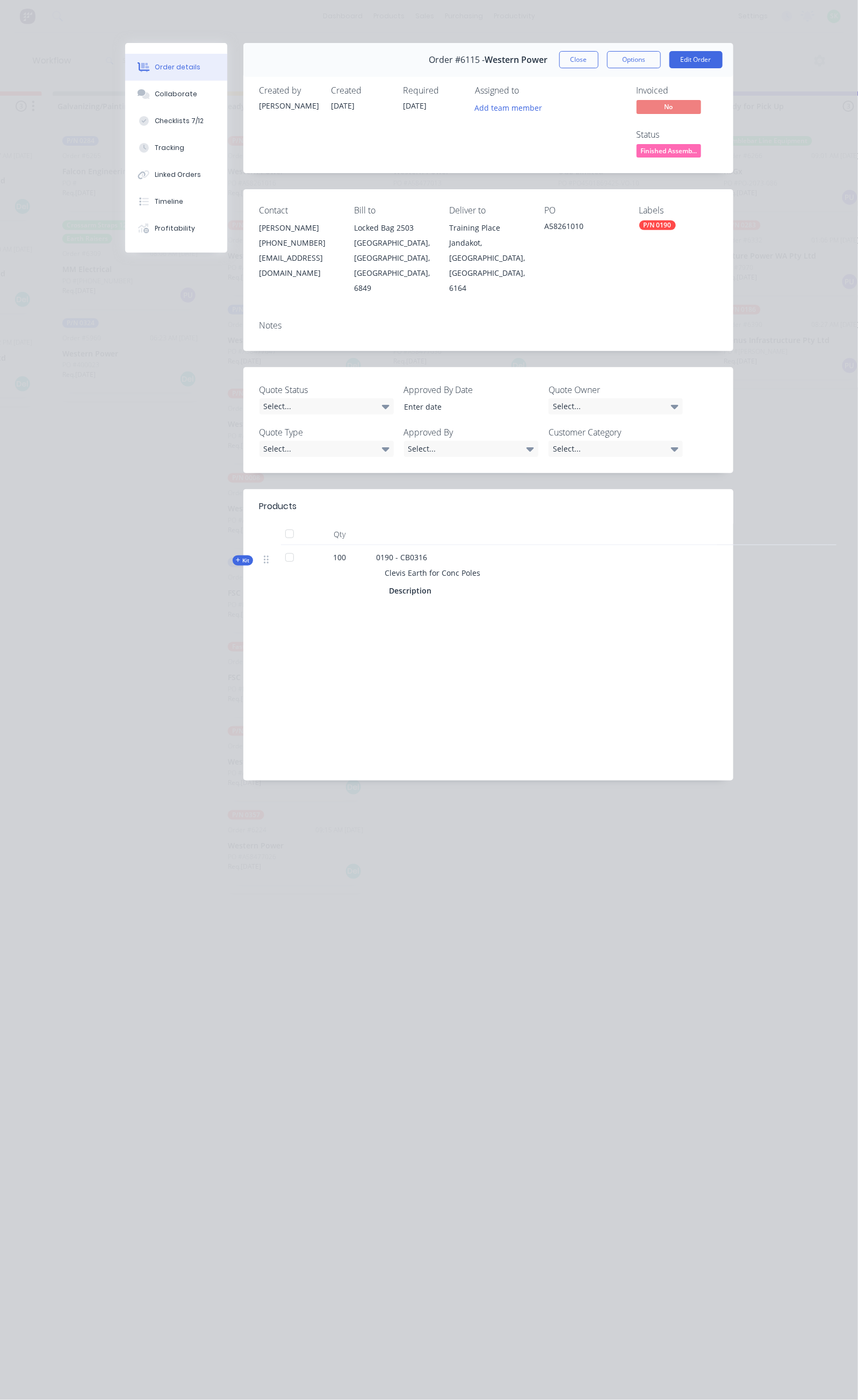
copy span "CB0316"
drag, startPoint x: 610, startPoint y: 181, endPoint x: 563, endPoint y: 186, distance: 47.3
click at [563, 189] on div "Contact Brandon Klein (08) 9411 7786 bklein@westernpower.com.au Bill to Locked …" at bounding box center [488, 250] width 490 height 122
copy div "A58261010"
click at [598, 65] on button "Close" at bounding box center [578, 59] width 39 height 17
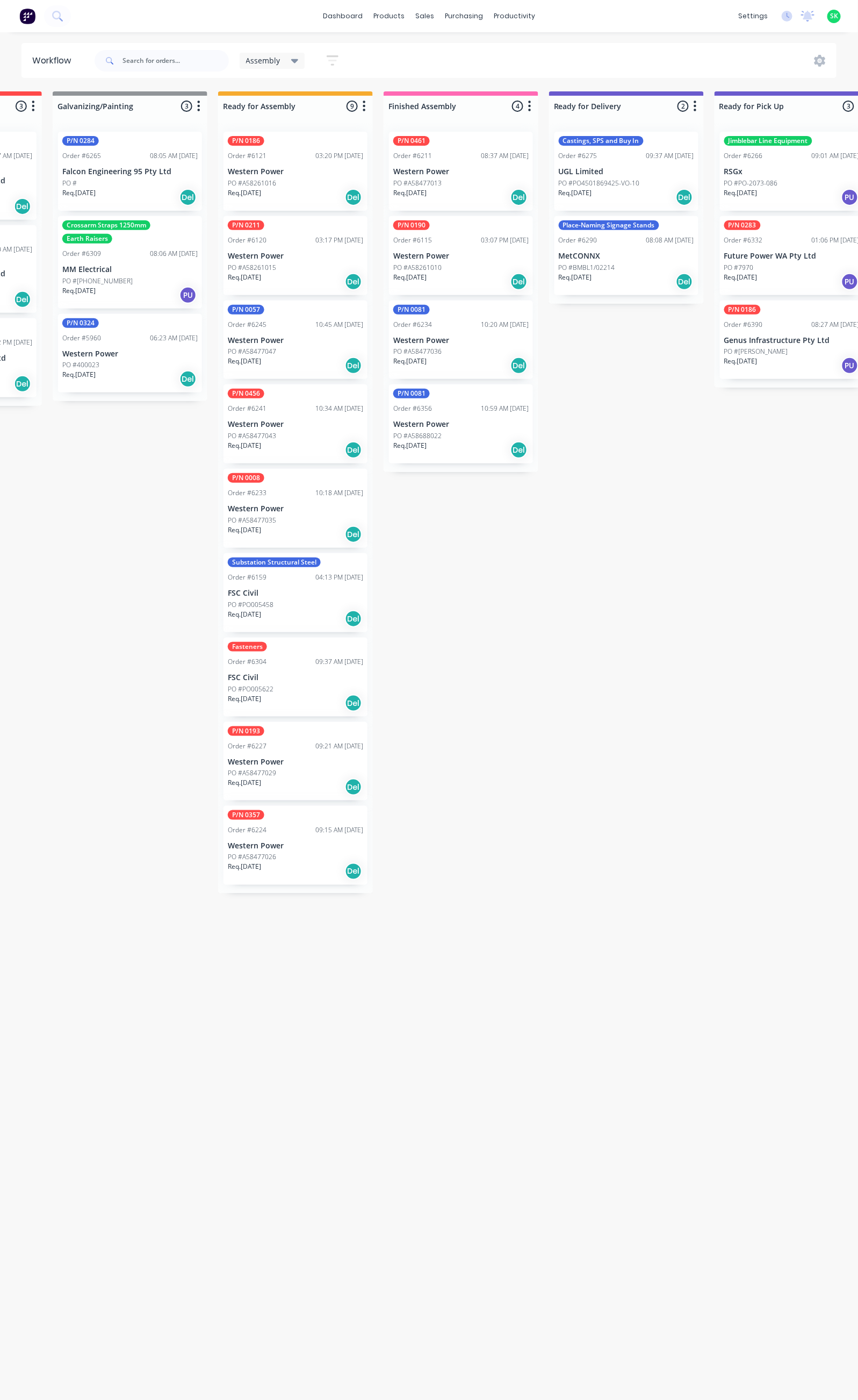
click at [282, 518] on div "PO #A58477035" at bounding box center [295, 520] width 136 height 9
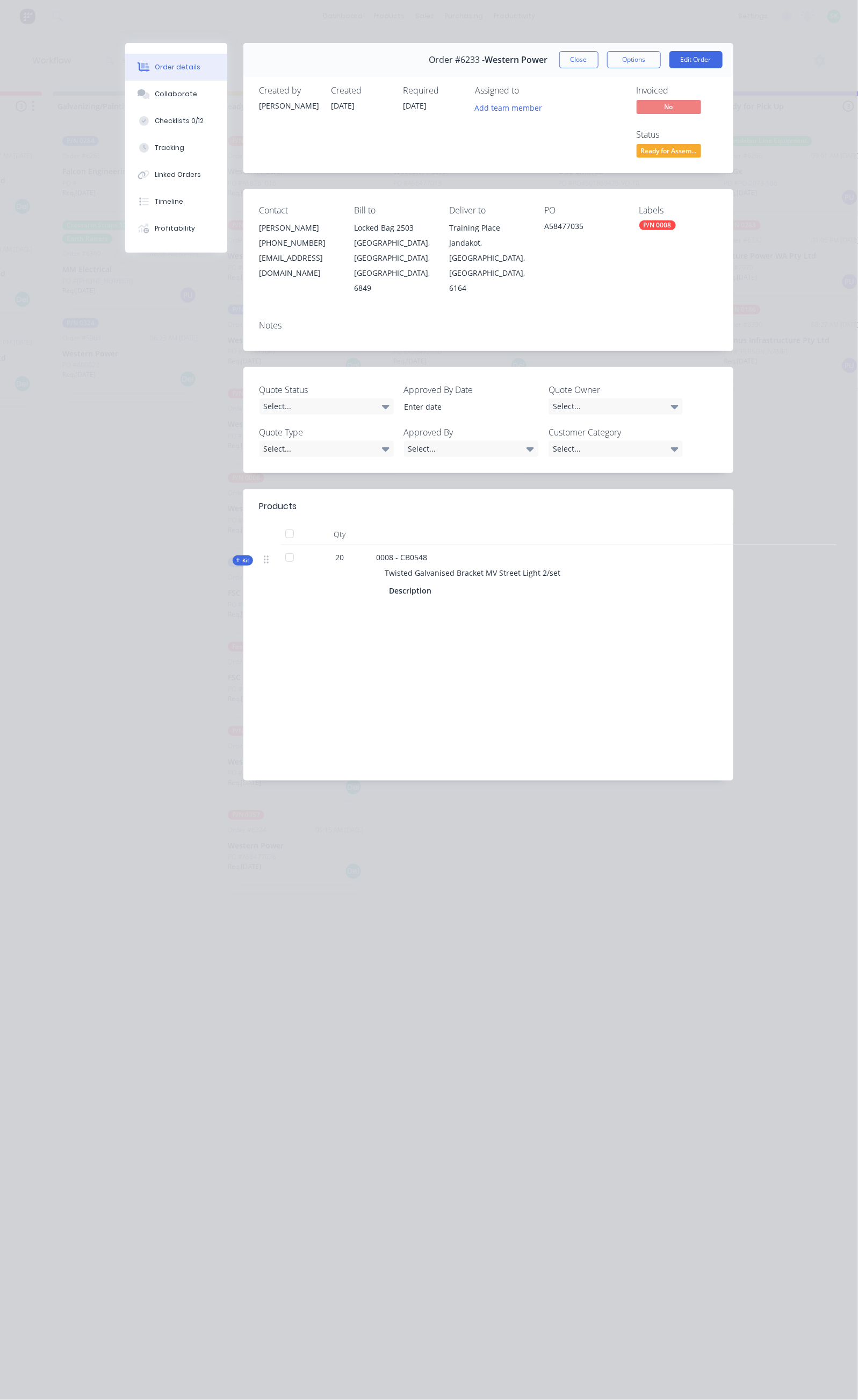
drag, startPoint x: 465, startPoint y: 501, endPoint x: 280, endPoint y: 503, distance: 185.0
click at [376, 563] on div "Twisted Galvanised Bracket MV Street Light 2/set" at bounding box center [587, 573] width 421 height 20
copy span "Twisted Galvanised Bracket MV Street Light 2/set"
drag, startPoint x: 331, startPoint y: 483, endPoint x: 297, endPoint y: 484, distance: 34.0
click at [372, 545] on div "0008 - CB0548 Twisted Galvanised Bracket MV Street Light 2/set Description" at bounding box center [587, 575] width 430 height 60
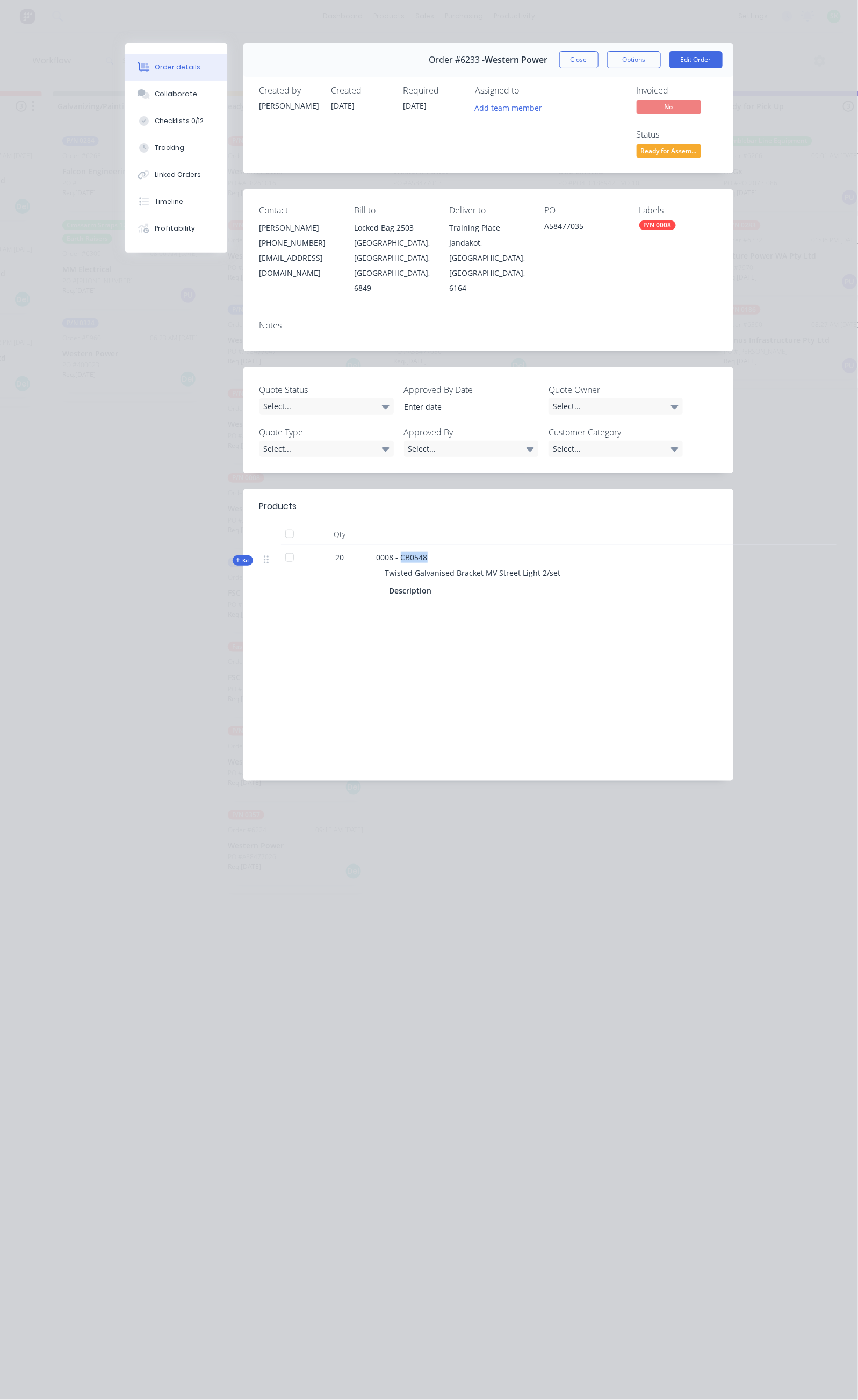
copy span "CB0548"
drag, startPoint x: 615, startPoint y: 183, endPoint x: 566, endPoint y: 186, distance: 49.1
click at [566, 220] on div "A58477035" at bounding box center [583, 228] width 78 height 15
copy div "A58477035"
drag, startPoint x: 76, startPoint y: 113, endPoint x: 83, endPoint y: 115, distance: 7.3
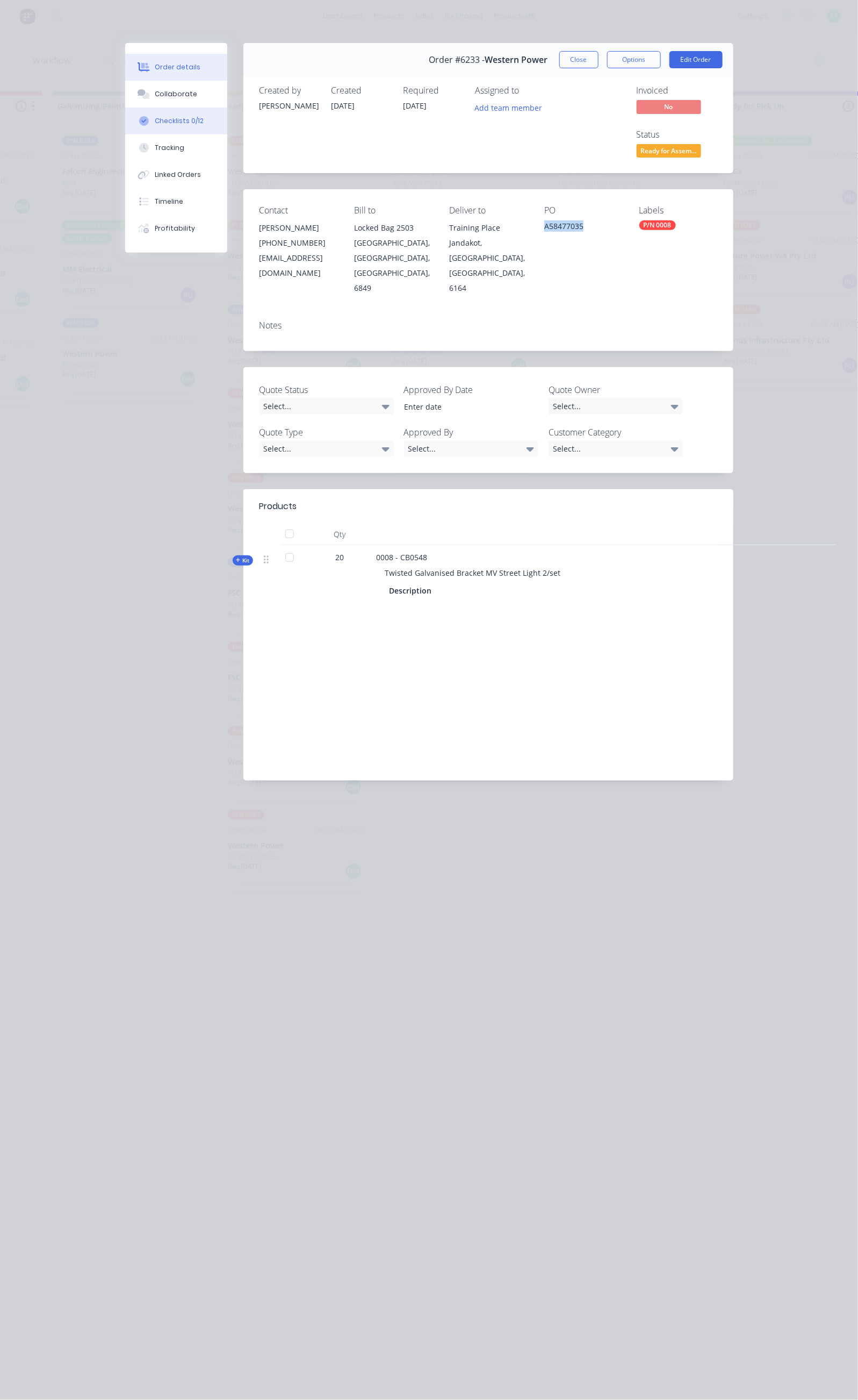
click at [125, 113] on button "Checklists 0/12" at bounding box center [176, 121] width 102 height 27
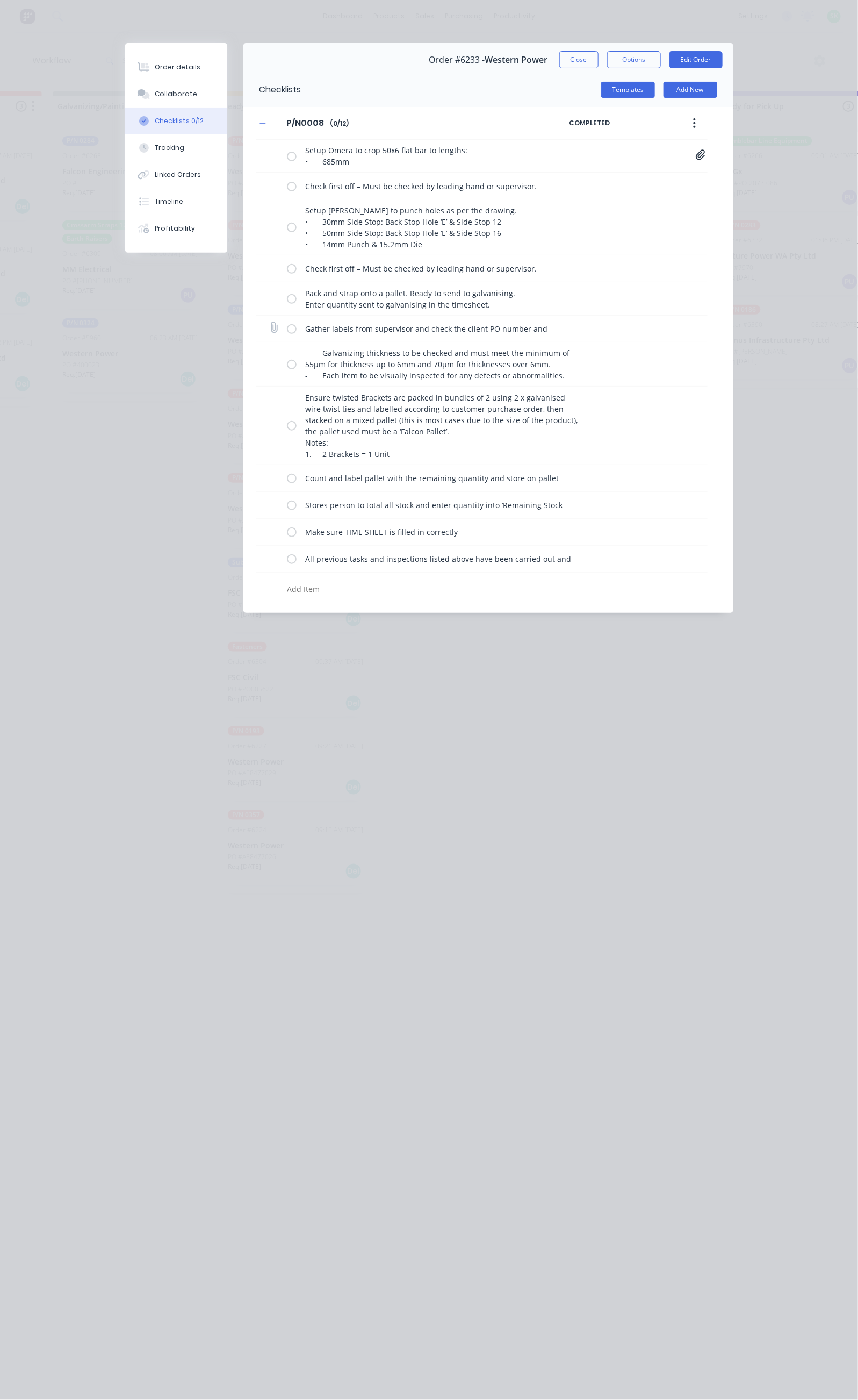
click at [287, 331] on label at bounding box center [292, 328] width 9 height 11
click at [0, 0] on input "checkbox" at bounding box center [0, 0] width 0 height 0
click at [287, 366] on label at bounding box center [292, 364] width 9 height 11
click at [0, 0] on input "checkbox" at bounding box center [0, 0] width 0 height 0
drag, startPoint x: 189, startPoint y: 429, endPoint x: 186, endPoint y: 442, distance: 13.3
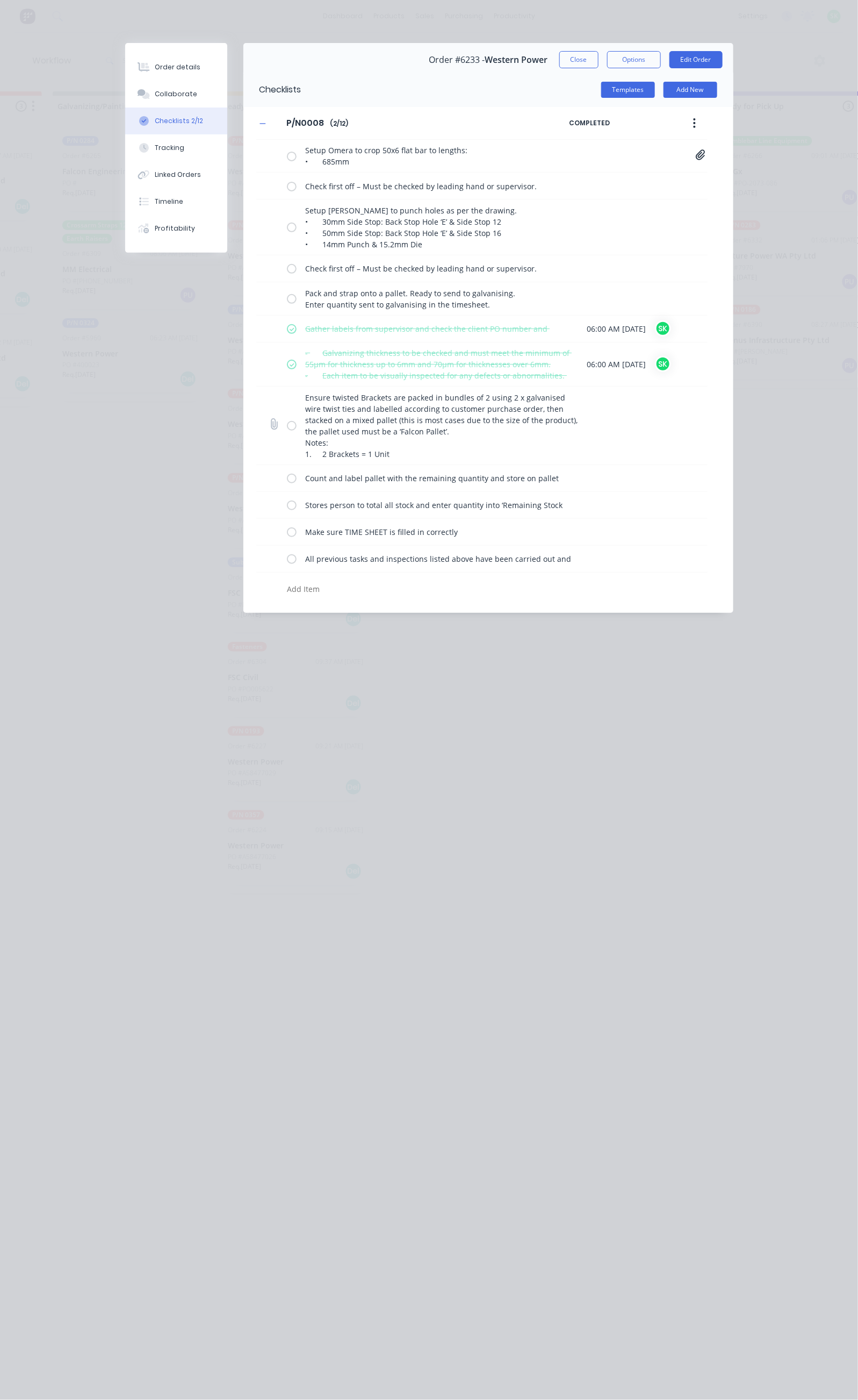
click at [287, 429] on label at bounding box center [292, 425] width 9 height 11
click at [0, 0] on input "checkbox" at bounding box center [0, 0] width 0 height 0
click at [287, 479] on label at bounding box center [292, 478] width 9 height 11
click at [0, 0] on input "checkbox" at bounding box center [0, 0] width 0 height 0
click at [287, 505] on label at bounding box center [292, 505] width 9 height 11
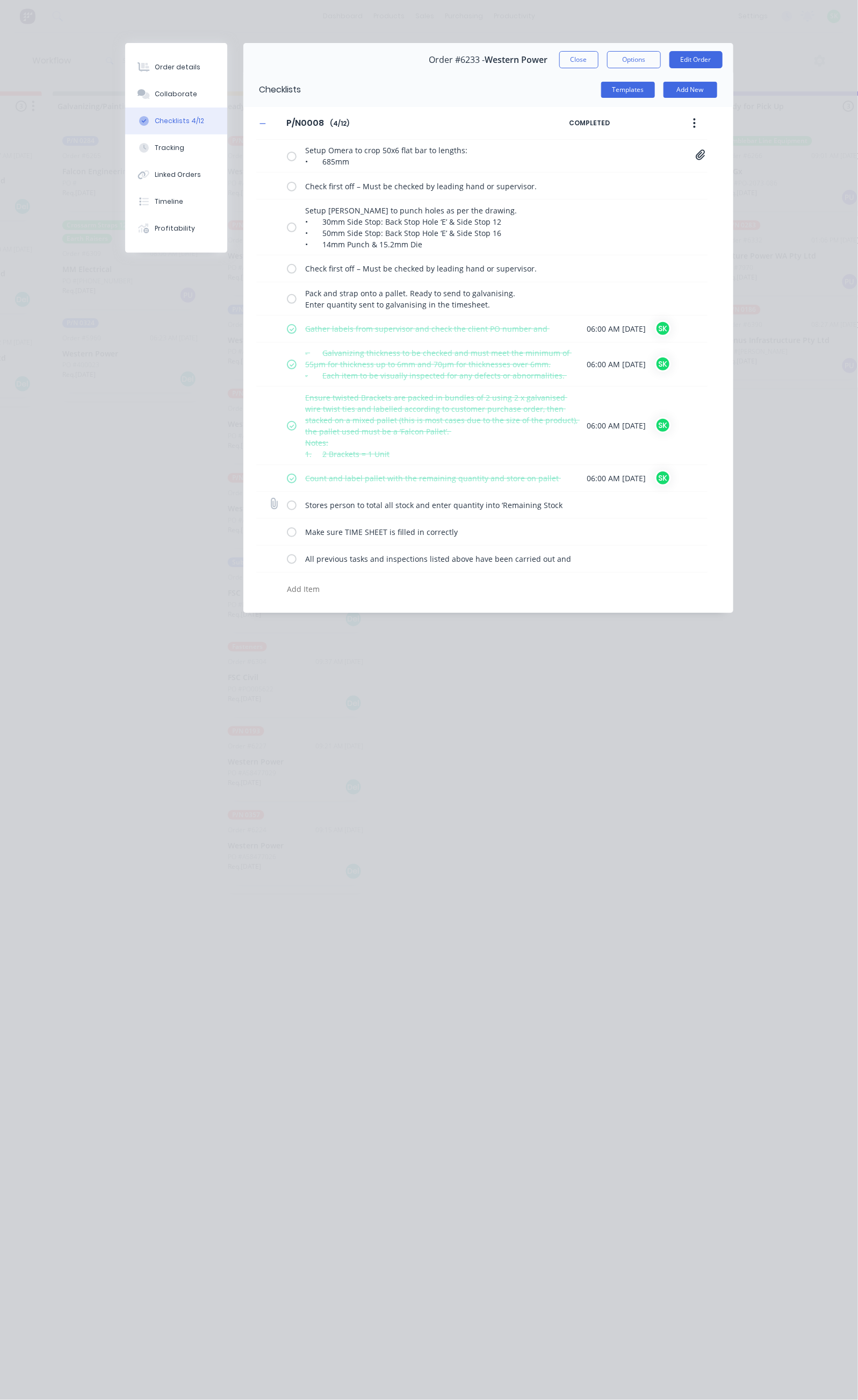
click at [0, 0] on input "checkbox" at bounding box center [0, 0] width 0 height 0
click at [287, 538] on label at bounding box center [292, 532] width 9 height 11
click at [0, 0] on input "checkbox" at bounding box center [0, 0] width 0 height 0
click at [287, 565] on label at bounding box center [292, 558] width 9 height 11
click at [0, 0] on input "checkbox" at bounding box center [0, 0] width 0 height 0
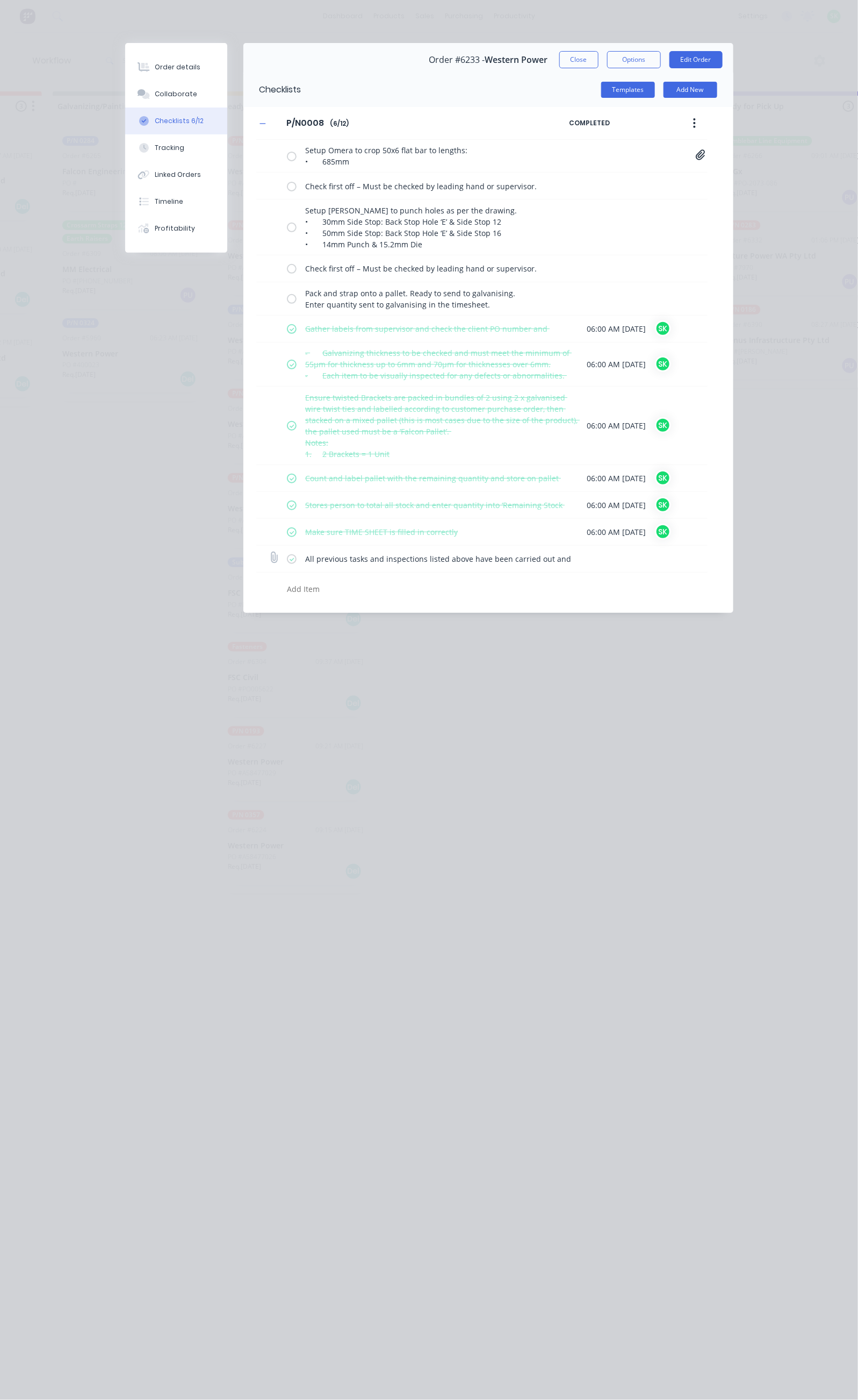
type textarea "x"
click at [155, 95] on div "Collaborate" at bounding box center [176, 94] width 42 height 9
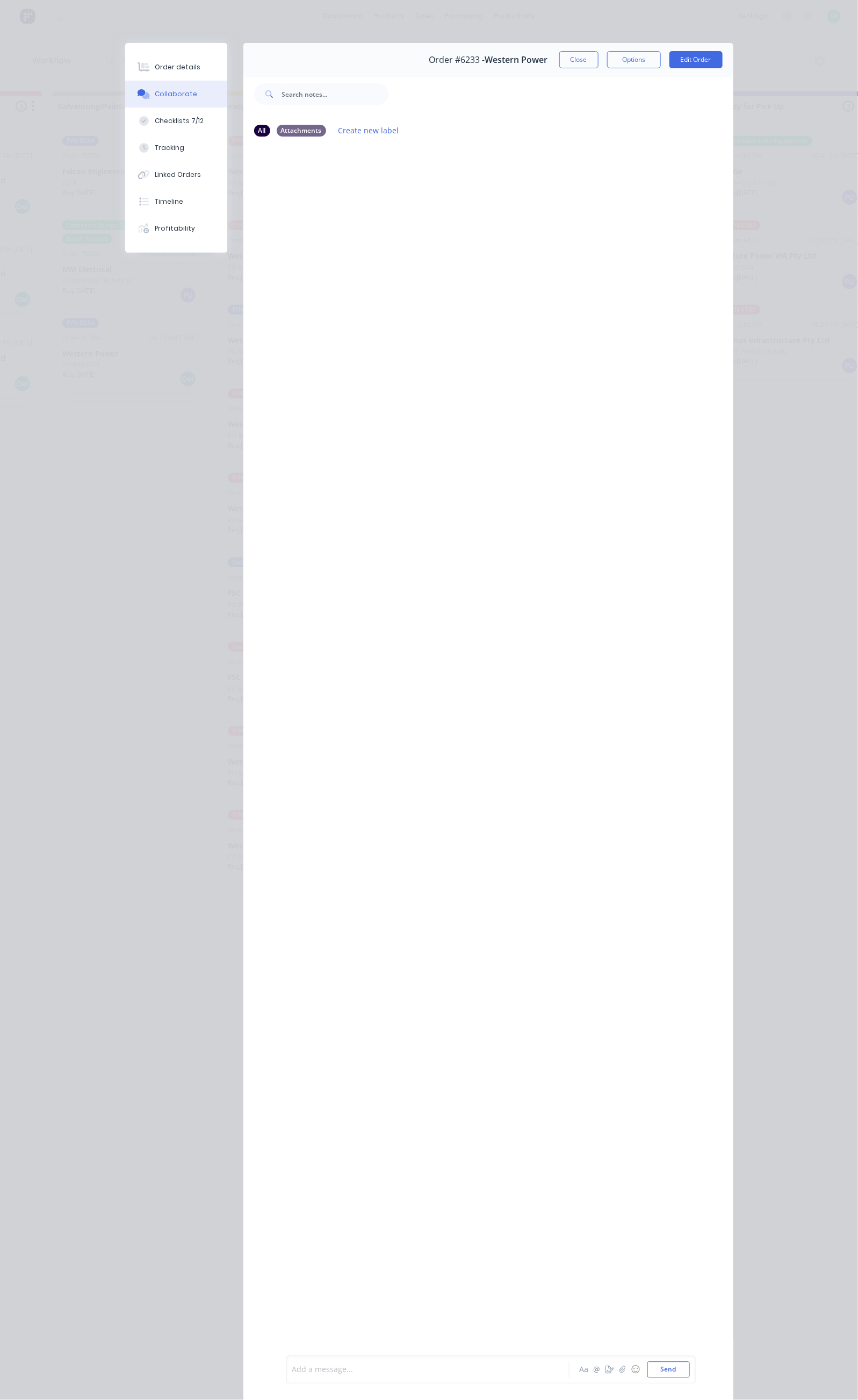
click at [293, 1369] on div at bounding box center [431, 1369] width 276 height 11
click at [690, 1371] on button "Send" at bounding box center [669, 1369] width 42 height 16
